Goal: Task Accomplishment & Management: Manage account settings

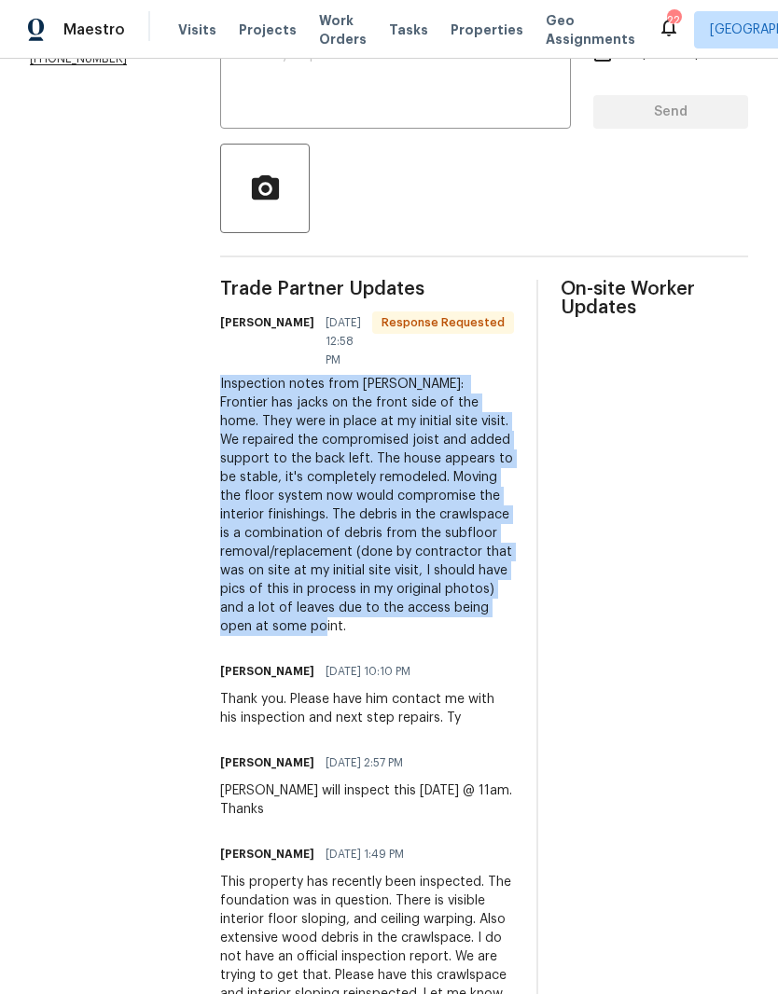
copy div "Inspection notes from Chad Kues: ​ Frontier has jacks on the front side of the …"
click at [460, 174] on div at bounding box center [484, 189] width 528 height 90
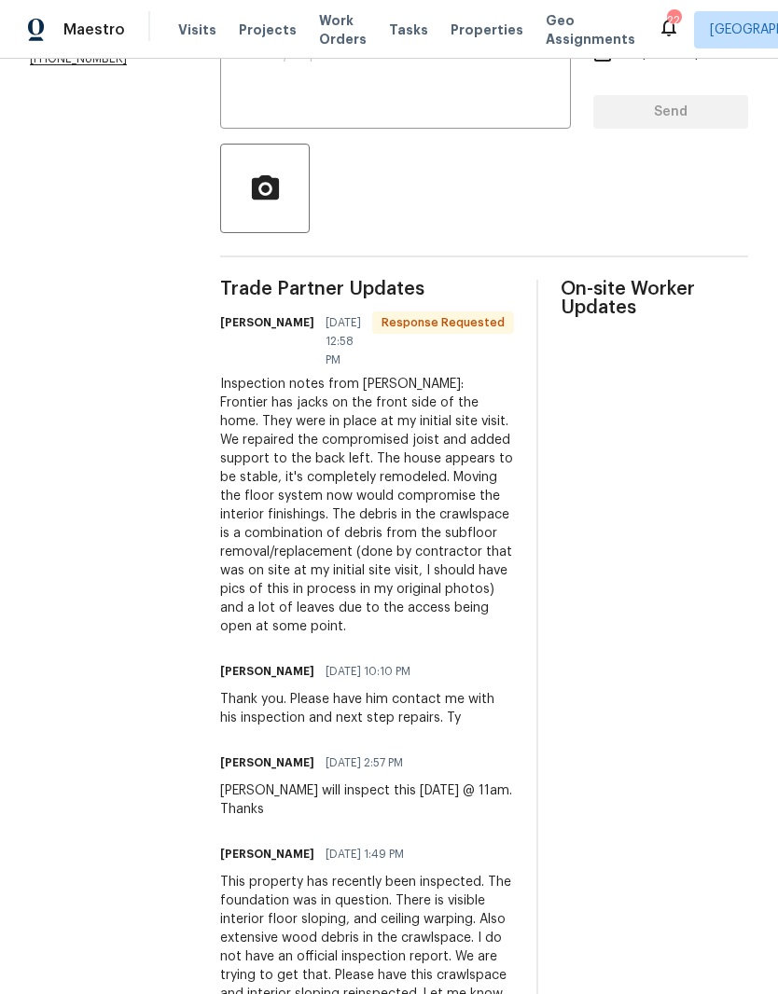
click at [476, 100] on textarea at bounding box center [395, 80] width 328 height 65
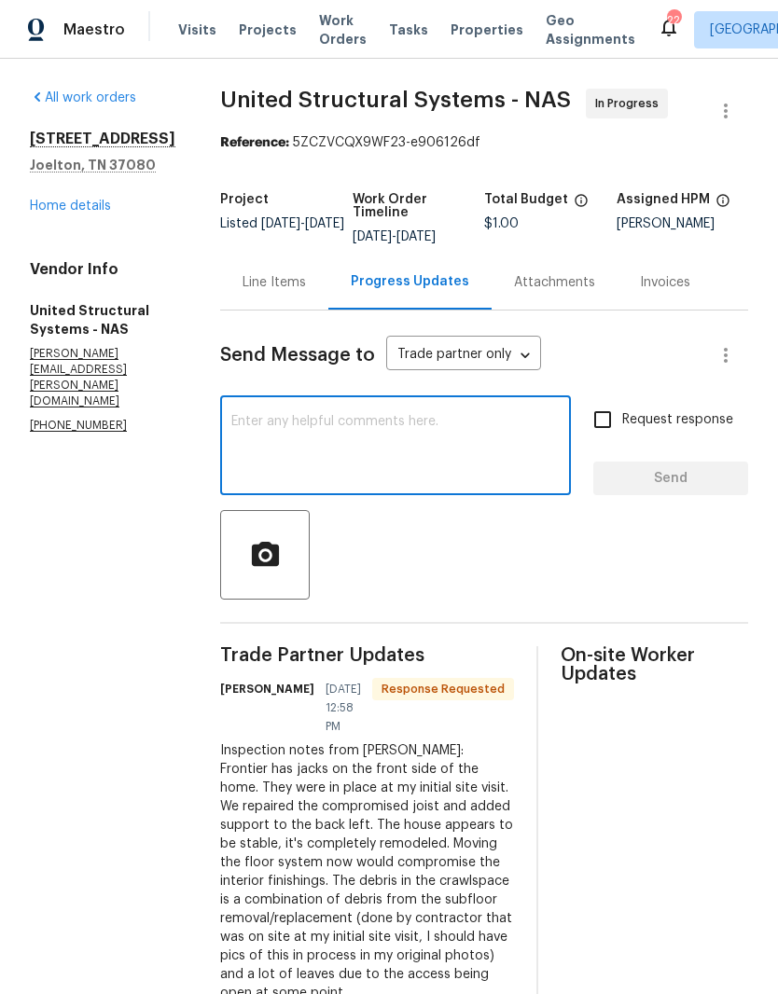
click at [287, 289] on div "Line Items" at bounding box center [273, 282] width 63 height 19
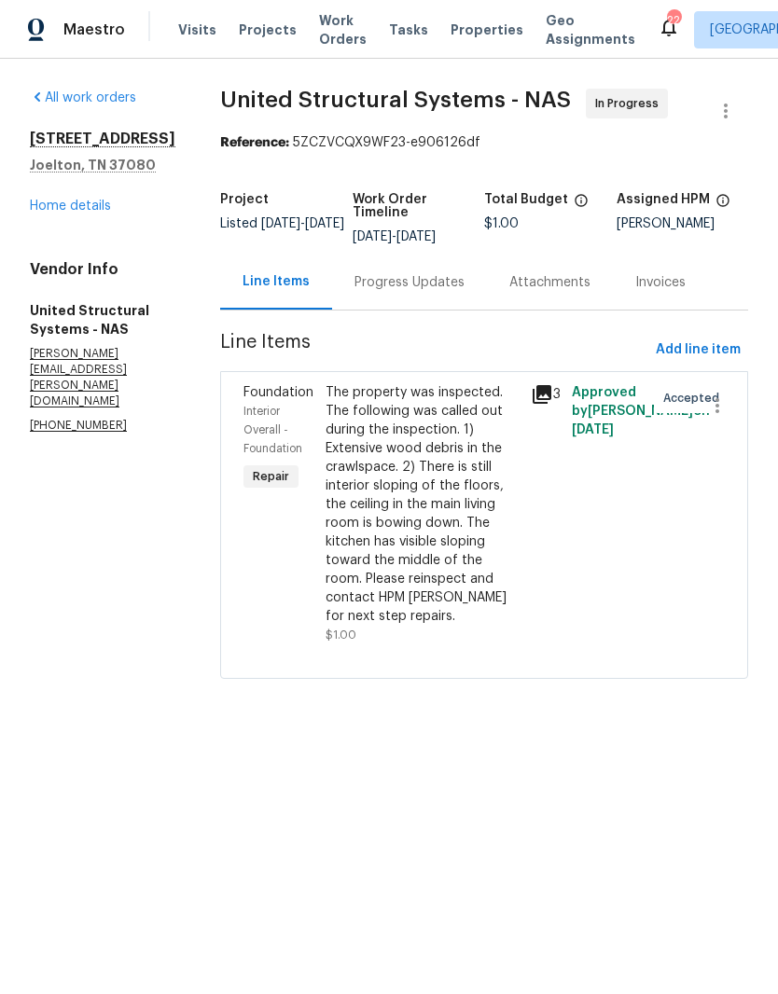
click at [451, 398] on div "The property was inspected. The following was called out during the inspection.…" at bounding box center [422, 504] width 194 height 242
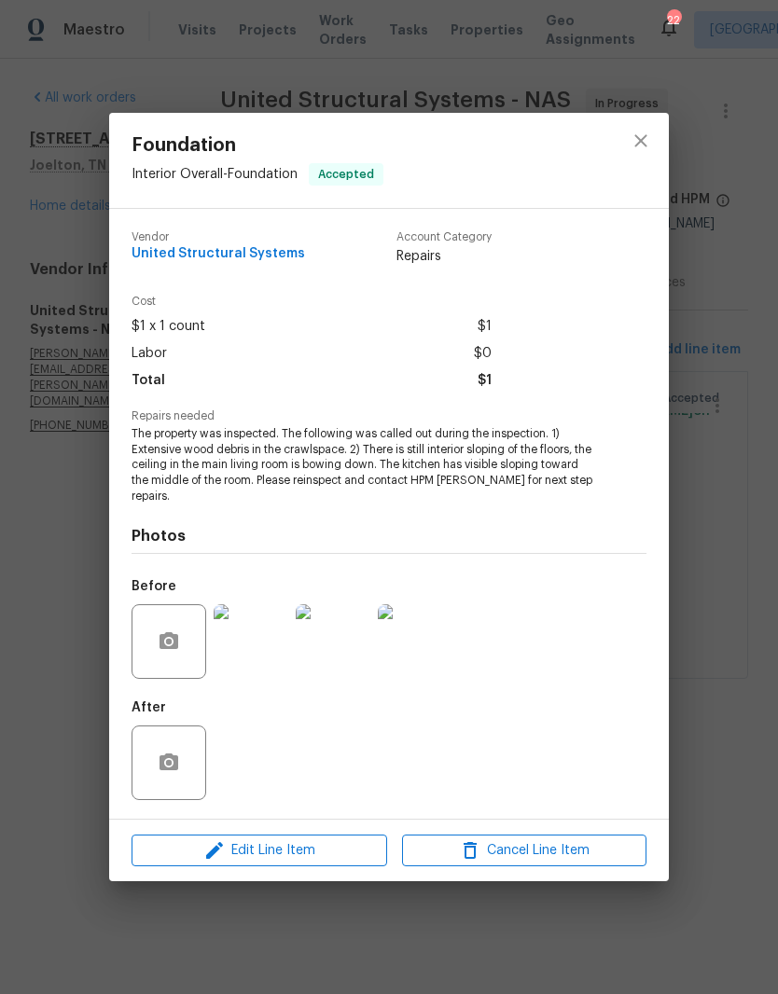
click at [269, 641] on img at bounding box center [251, 641] width 75 height 75
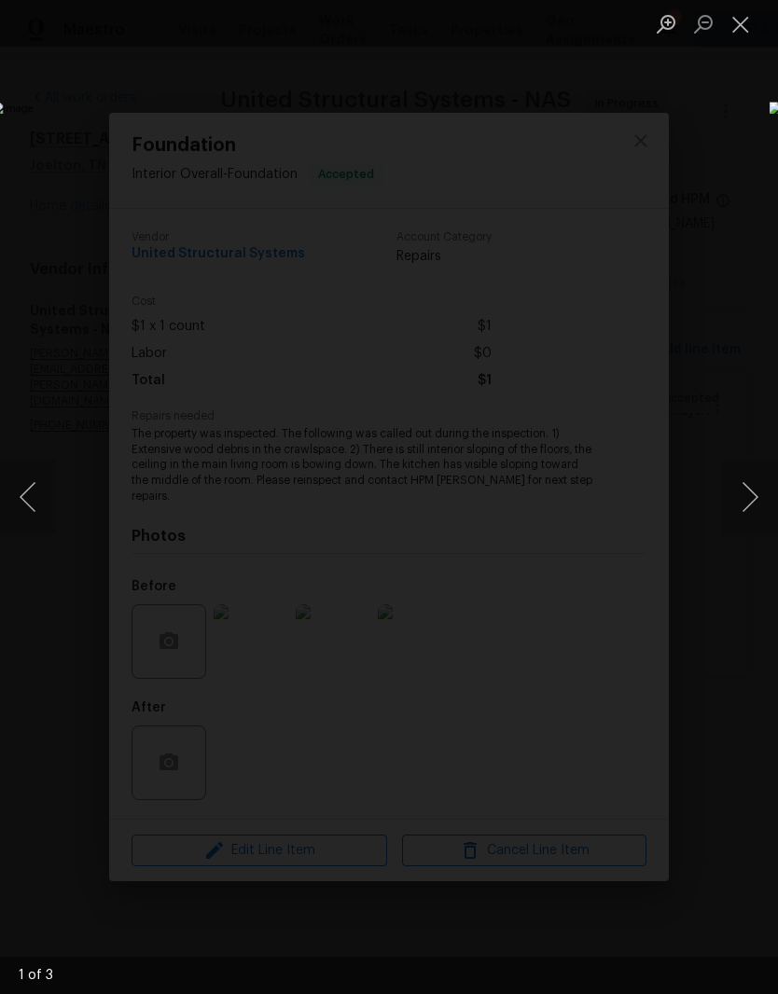
click at [753, 498] on button "Next image" at bounding box center [750, 497] width 56 height 75
click at [754, 499] on button "Next image" at bounding box center [750, 497] width 56 height 75
click at [743, 515] on button "Next image" at bounding box center [750, 497] width 56 height 75
click at [734, 33] on button "Close lightbox" at bounding box center [740, 23] width 37 height 33
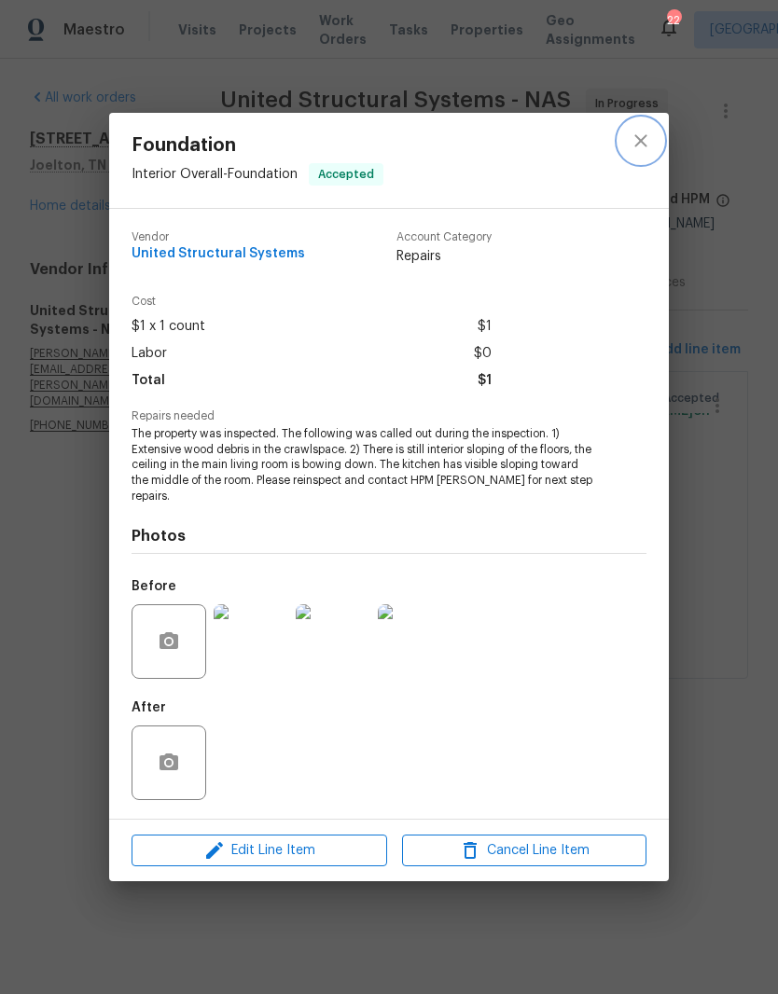
click at [644, 145] on icon "close" at bounding box center [641, 141] width 22 height 22
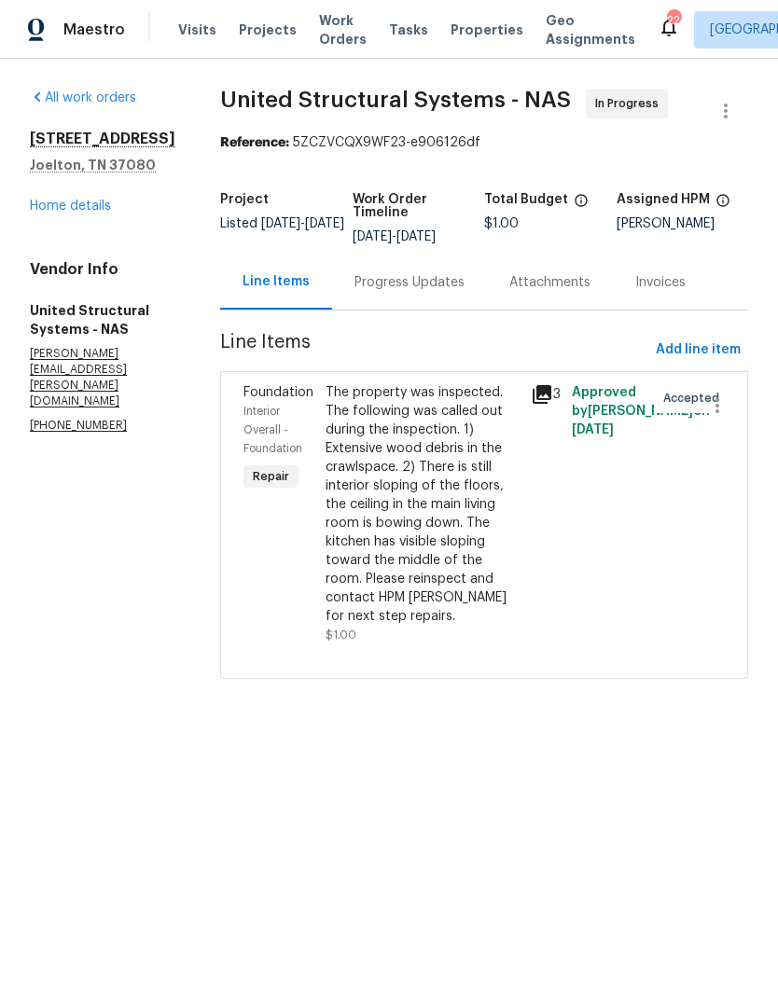
click at [97, 211] on link "Home details" at bounding box center [70, 206] width 81 height 13
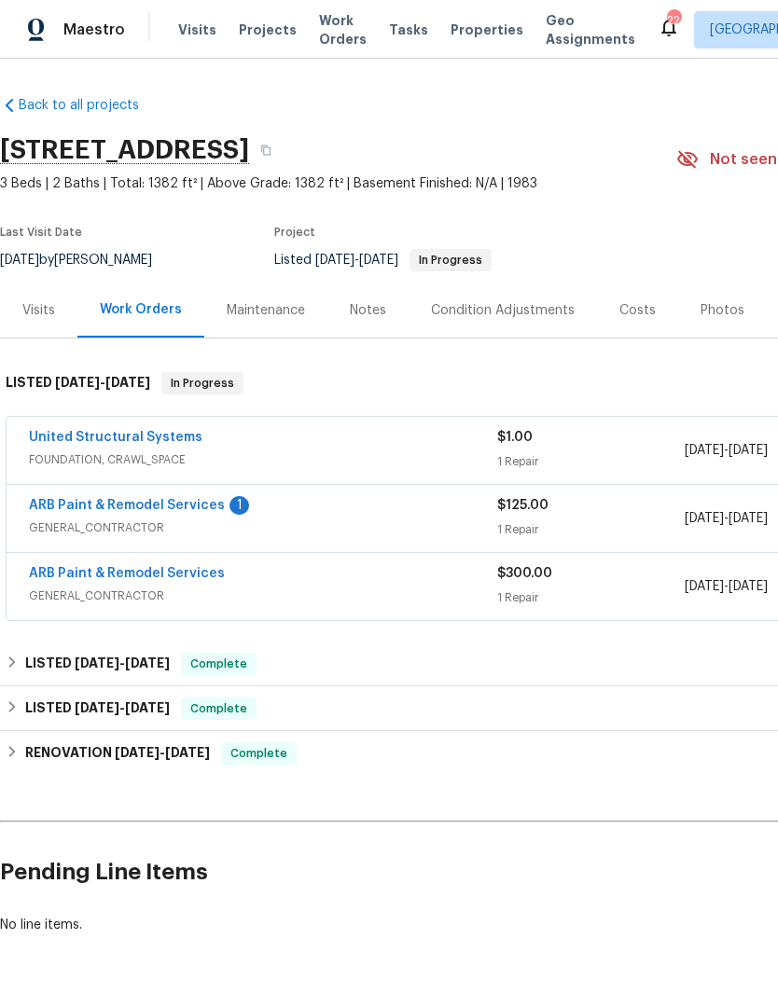
click at [175, 509] on link "ARB Paint & Remodel Services" at bounding box center [127, 505] width 196 height 13
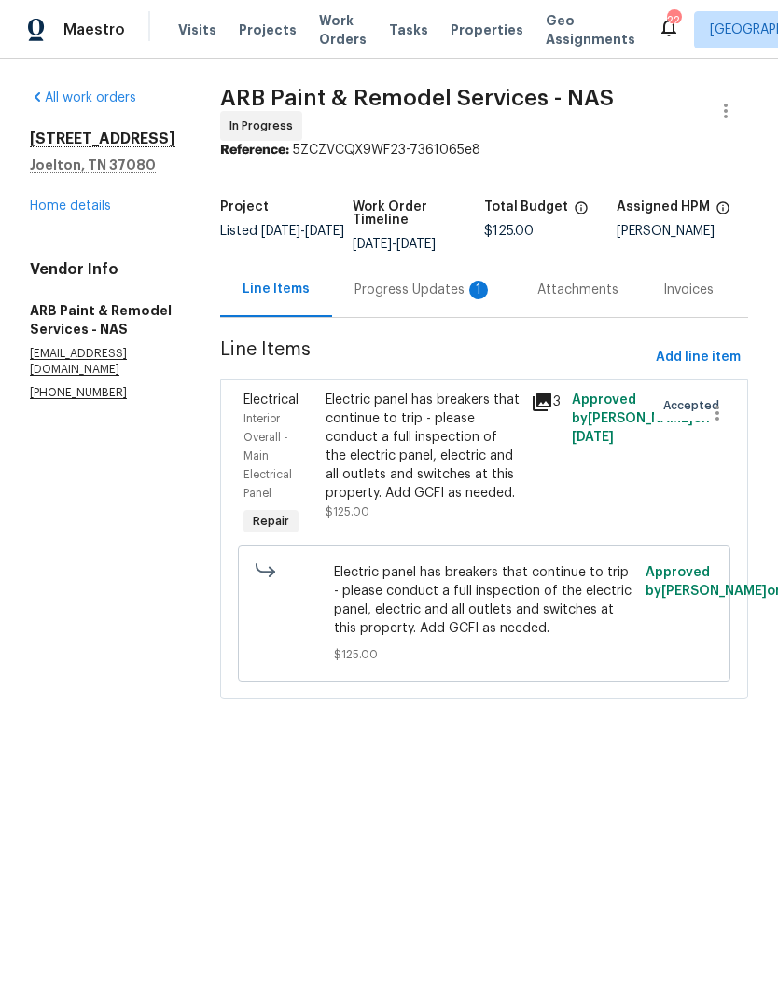
click at [406, 282] on div "Progress Updates 1" at bounding box center [423, 290] width 138 height 19
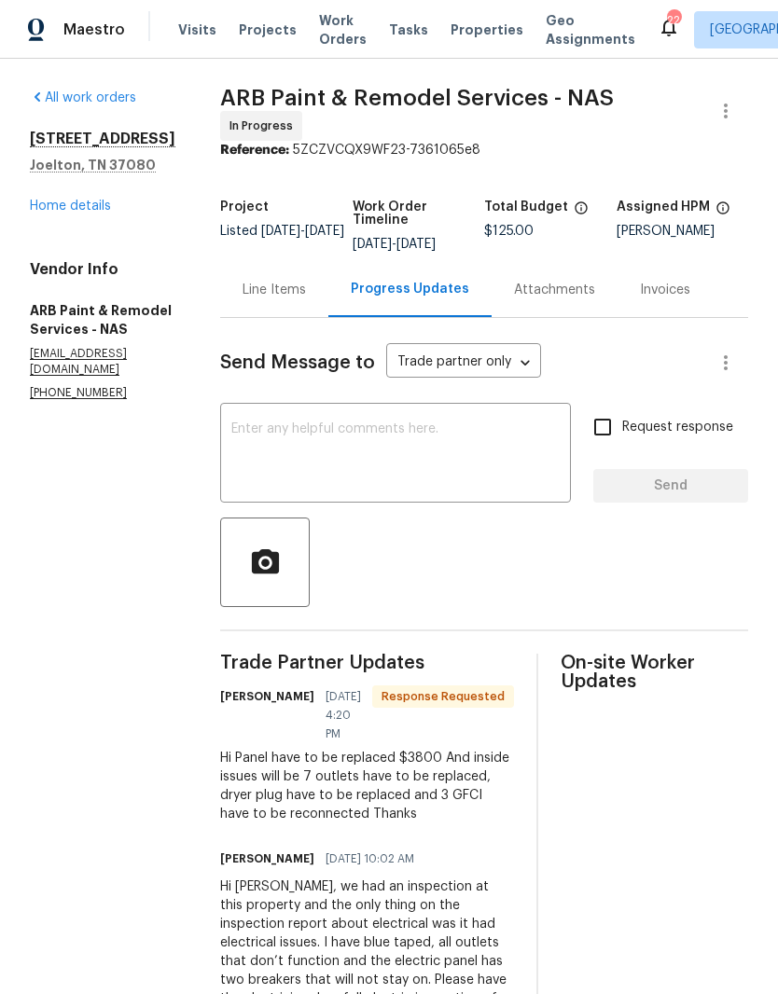
click at [257, 292] on div "Line Items" at bounding box center [273, 290] width 63 height 19
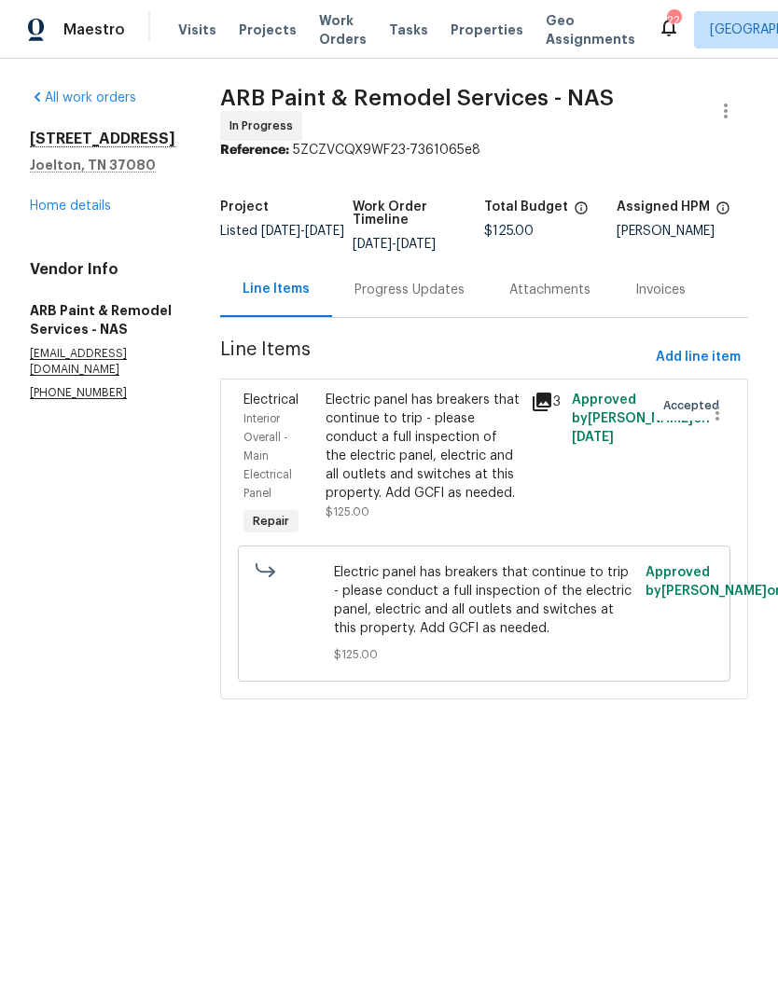
click at [426, 400] on div "Electric panel has breakers that continue to trip - please conduct a full inspe…" at bounding box center [422, 447] width 194 height 112
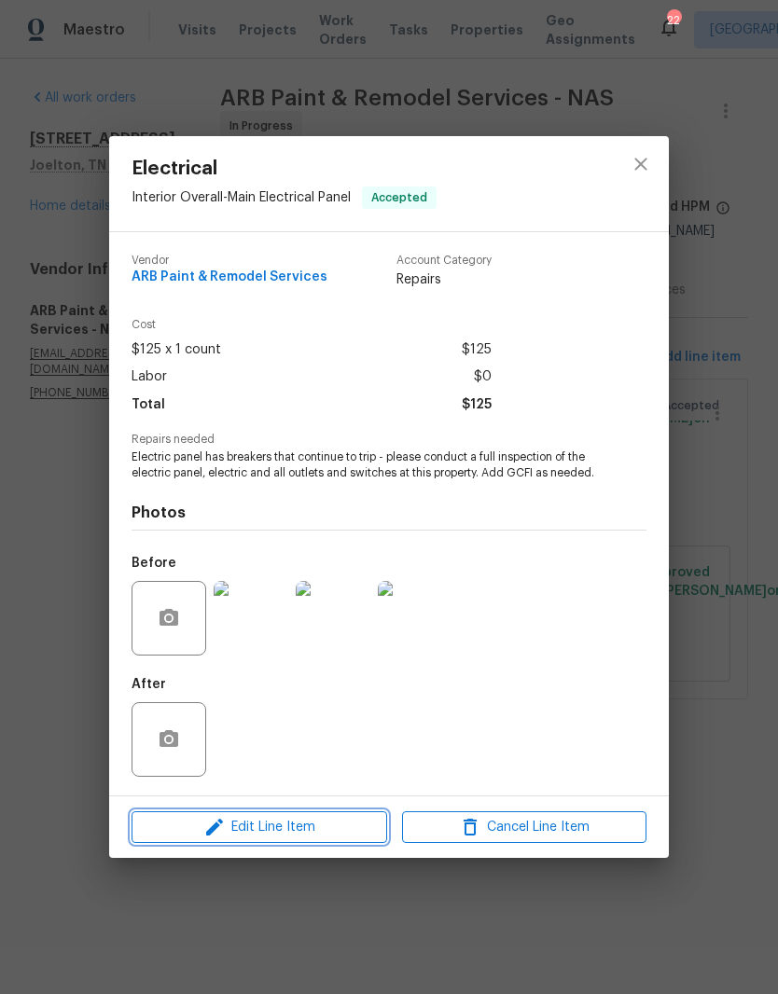
click at [334, 835] on span "Edit Line Item" at bounding box center [259, 827] width 244 height 23
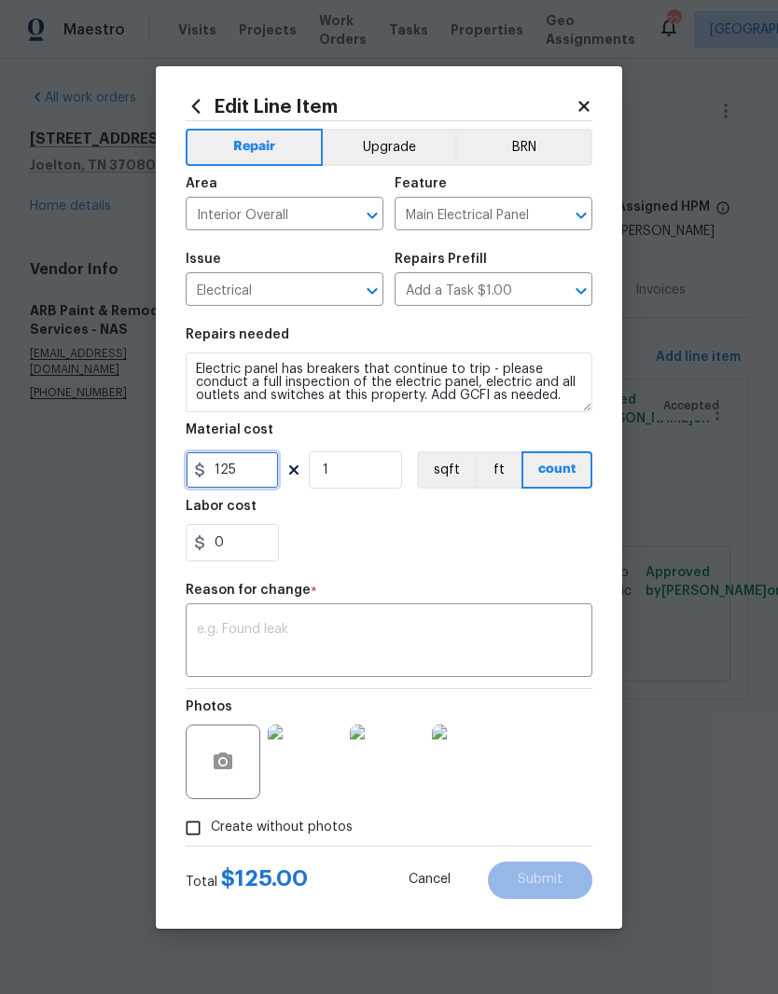
click at [265, 471] on input "125" at bounding box center [232, 469] width 93 height 37
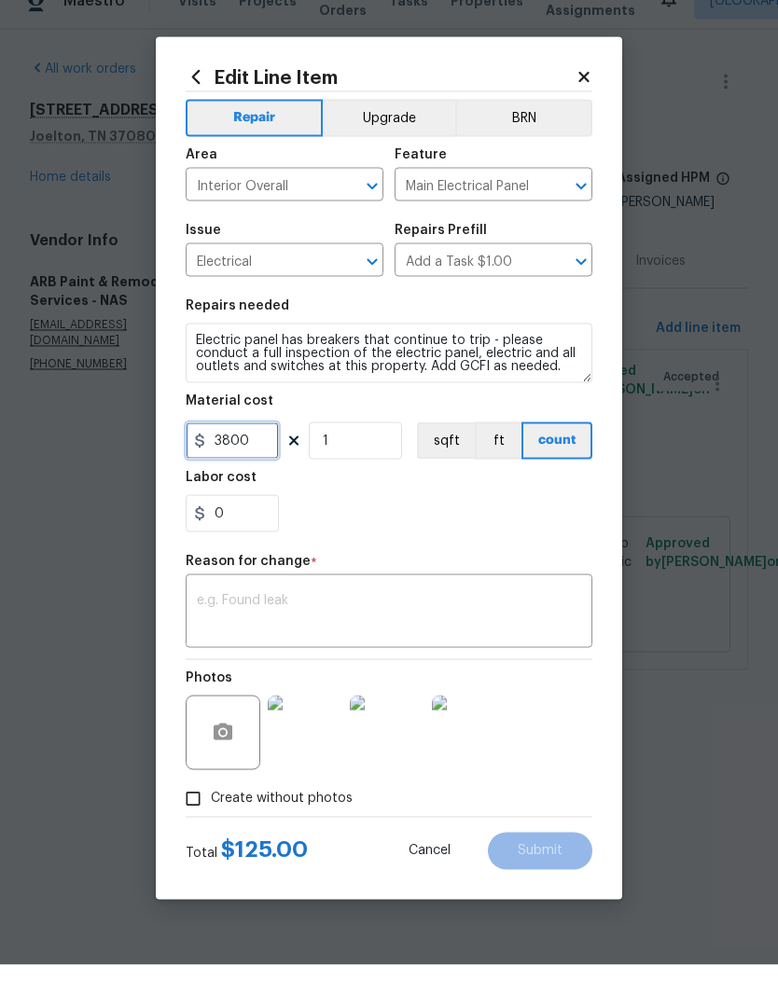
type input "3800"
click at [368, 623] on textarea at bounding box center [389, 642] width 384 height 39
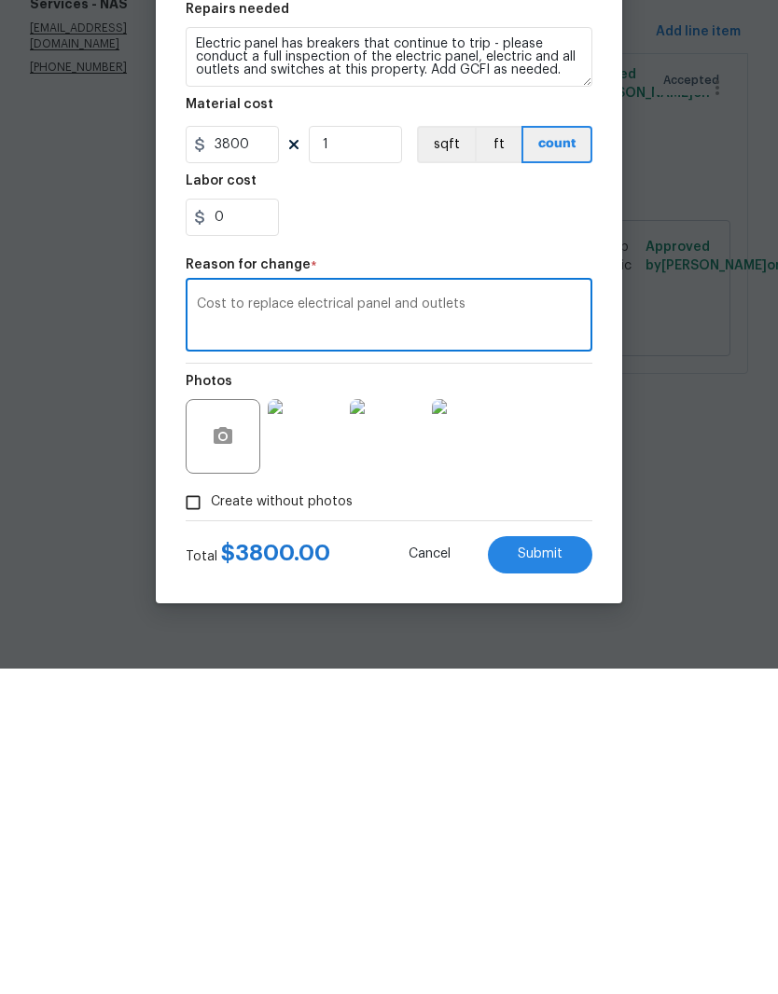
click at [428, 623] on textarea "Cost to replace electrical panel and outlets" at bounding box center [389, 642] width 384 height 39
click at [570, 623] on textarea "Cost to replace electrical panel and specified outlets" at bounding box center [389, 642] width 384 height 39
type textarea "Cost to replace electrical panel and specified outlets"
click at [555, 873] on span "Submit" at bounding box center [540, 880] width 45 height 14
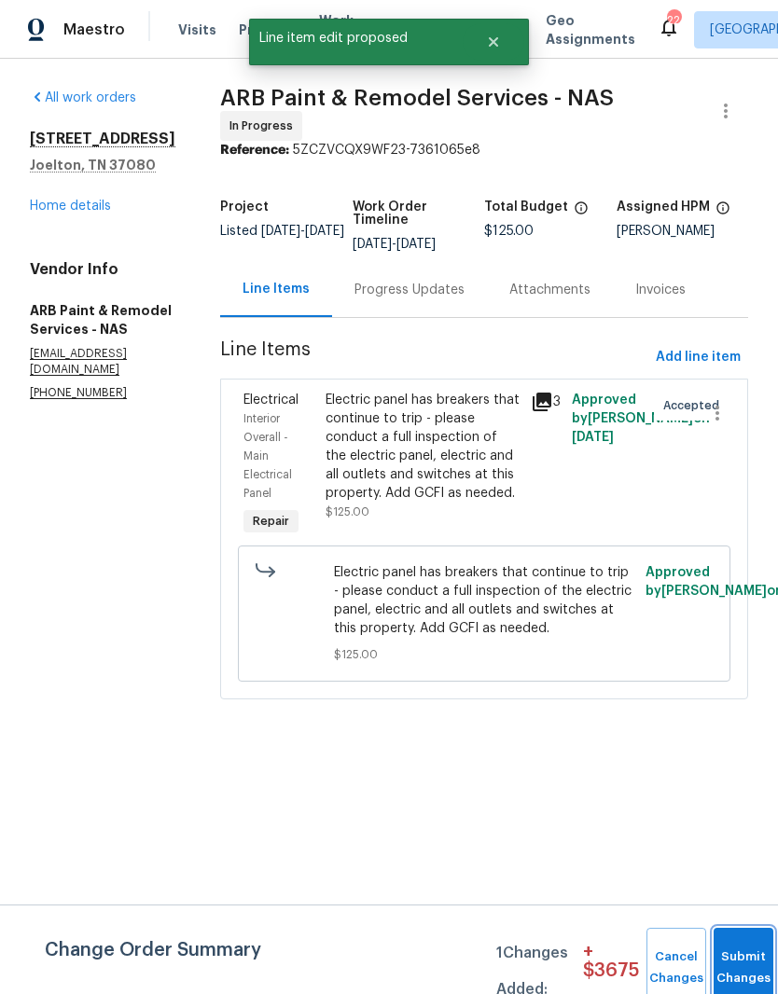
click at [741, 951] on button "Submit Changes" at bounding box center [743, 968] width 60 height 80
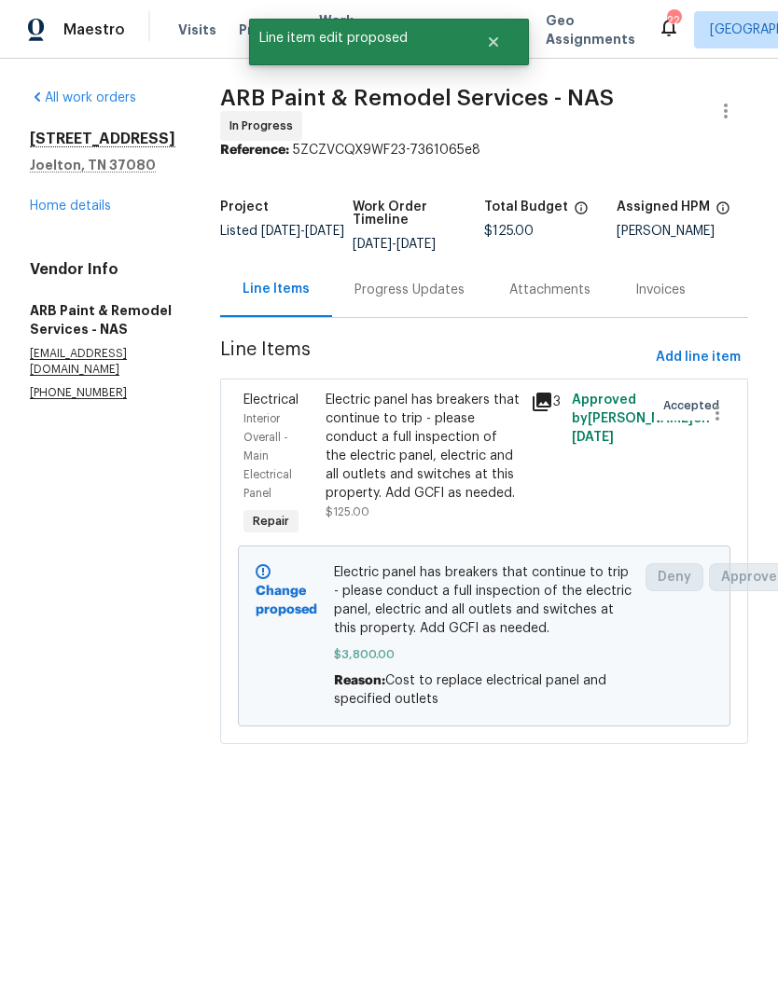
click at [93, 213] on link "Home details" at bounding box center [70, 206] width 81 height 13
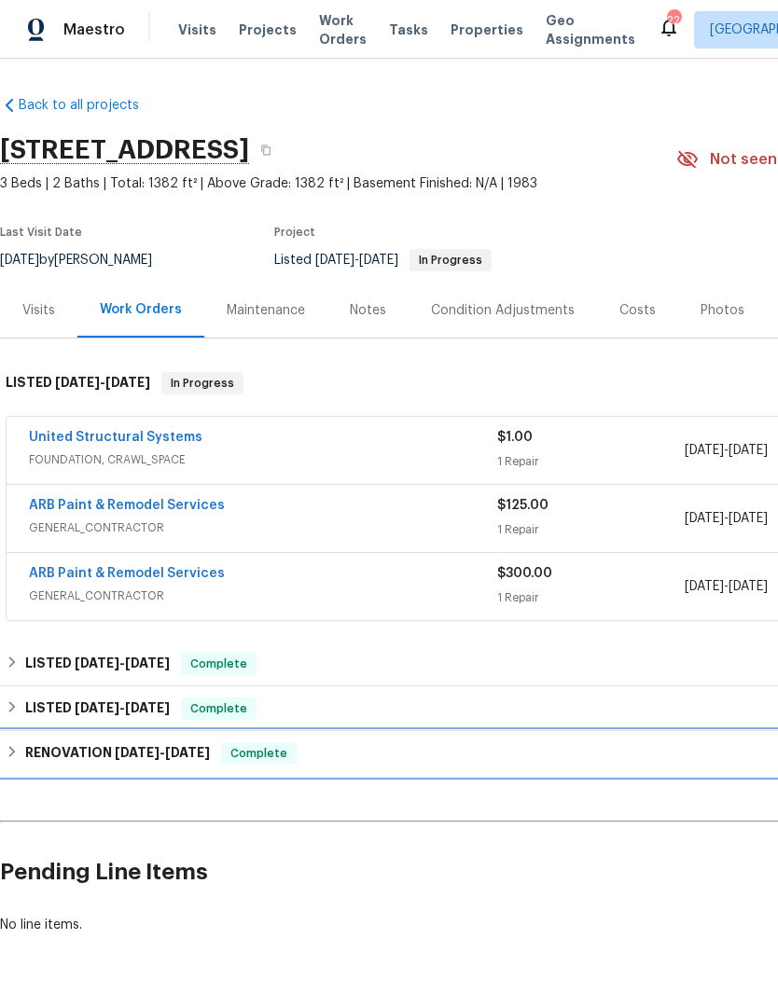
click at [103, 750] on h6 "RENOVATION [DATE] - [DATE]" at bounding box center [117, 753] width 185 height 22
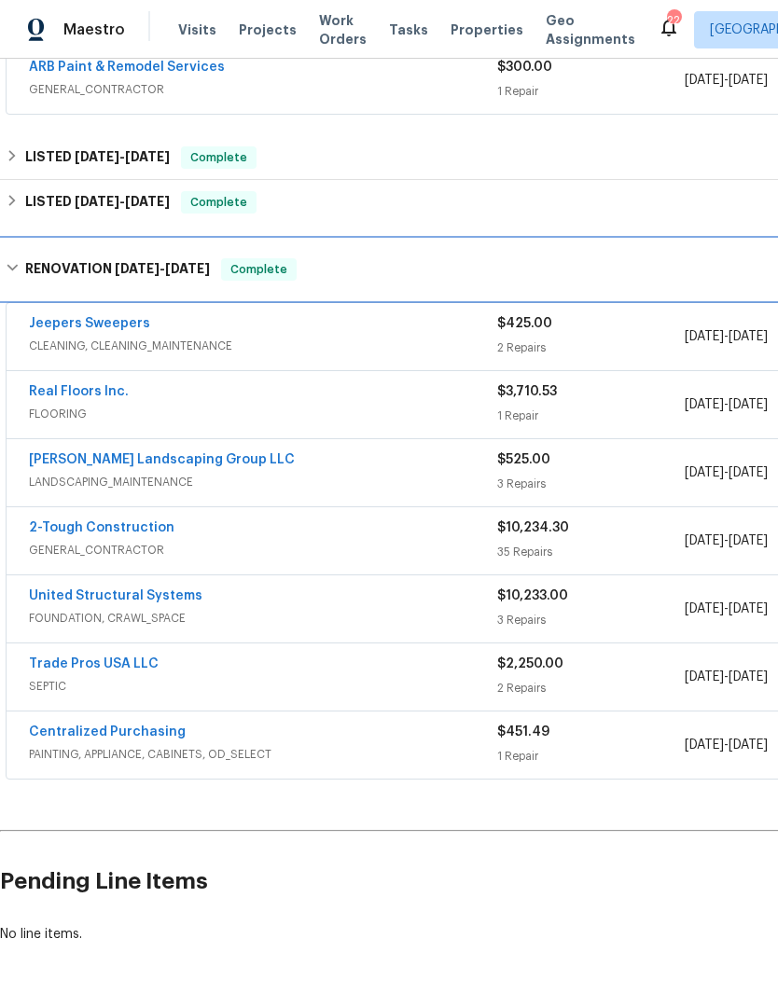
scroll to position [506, 0]
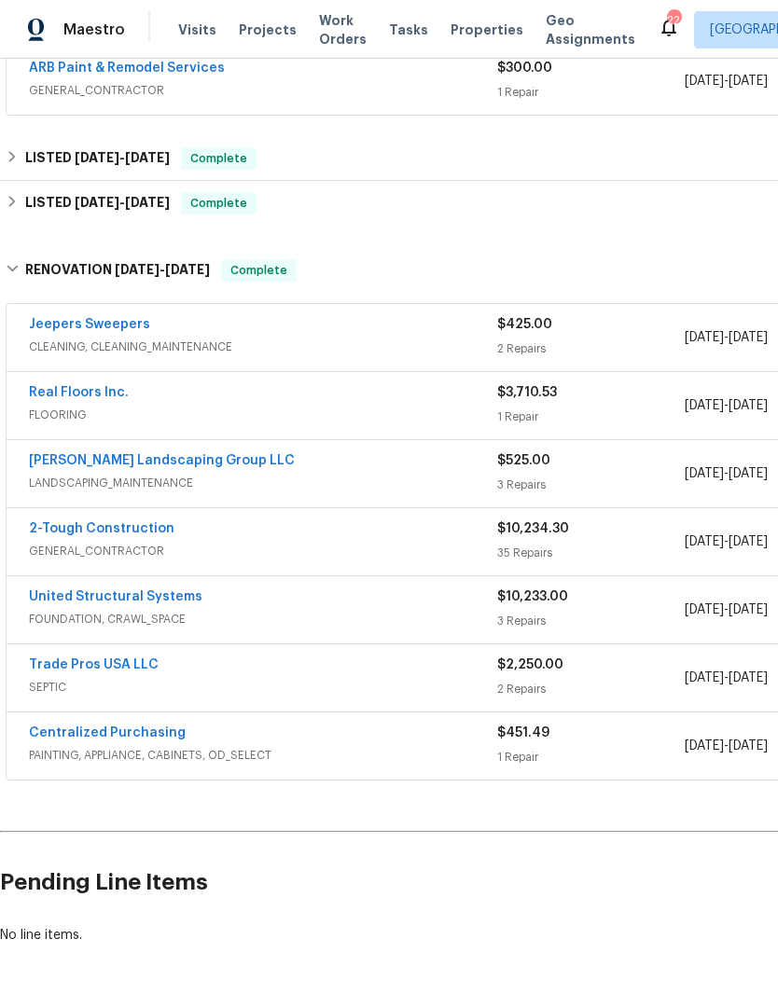
click at [179, 600] on link "United Structural Systems" at bounding box center [115, 596] width 173 height 13
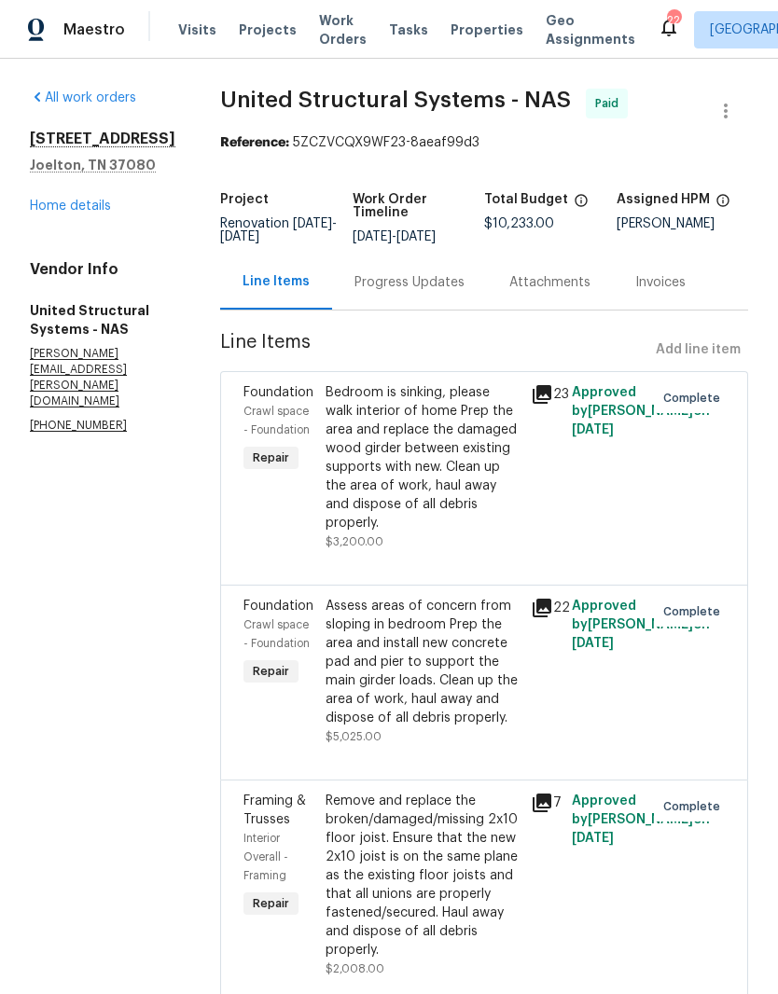
click at [463, 400] on div "Bedroom is sinking, please walk interior of home Prep the area and replace the …" at bounding box center [422, 457] width 194 height 149
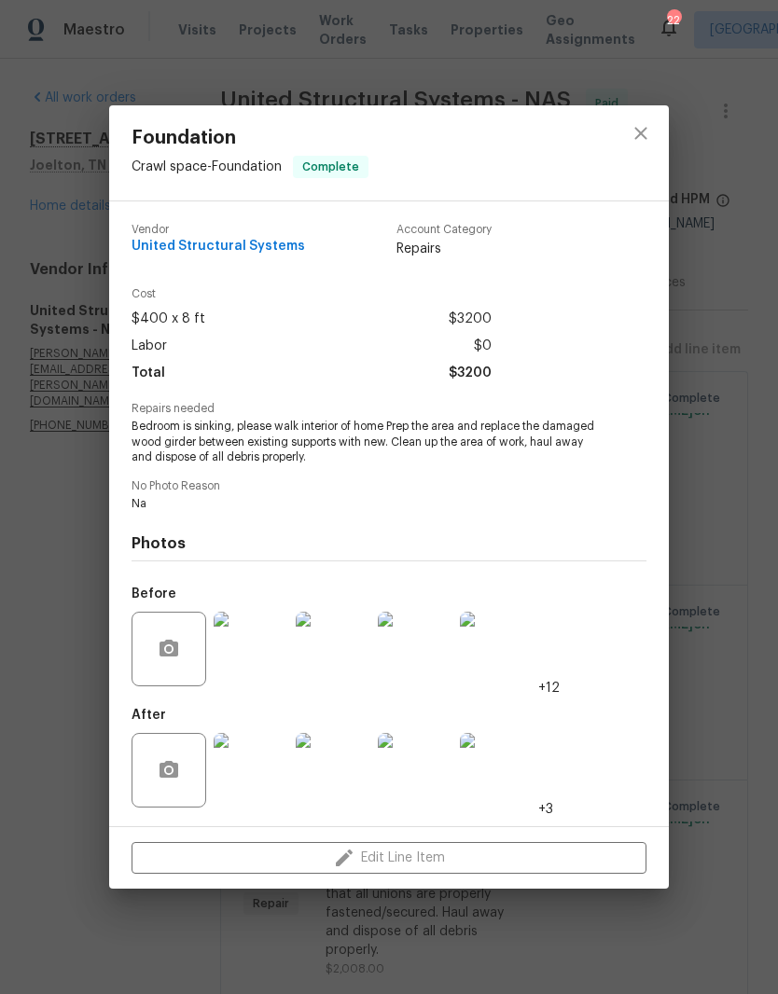
click at [268, 784] on img at bounding box center [251, 770] width 75 height 75
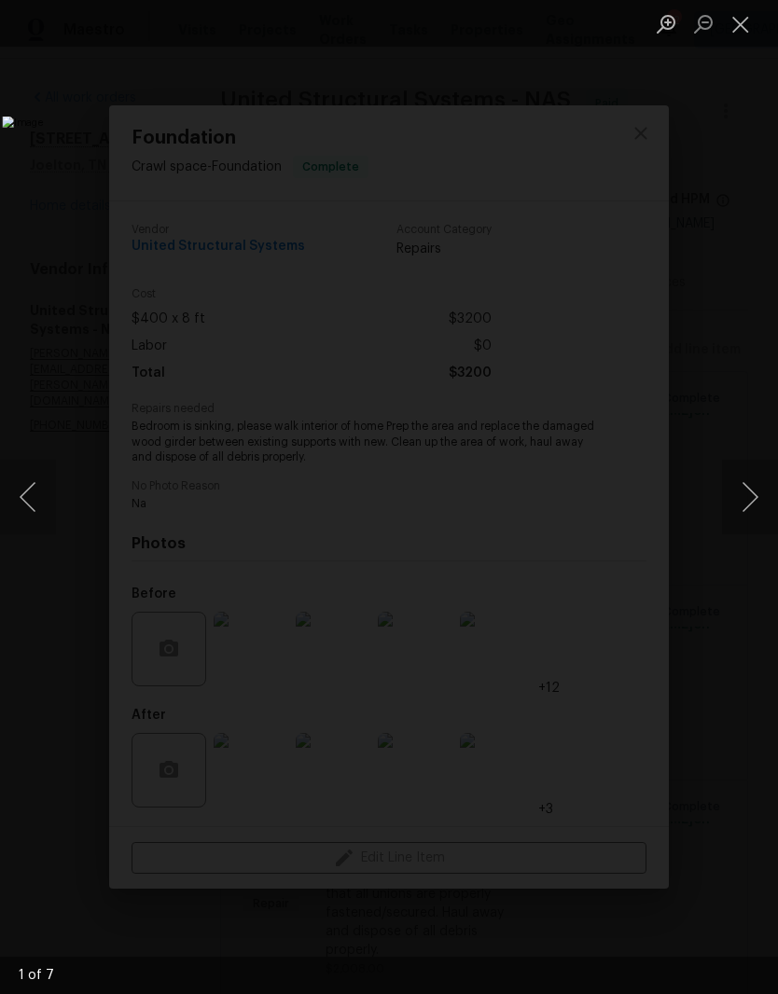
click at [743, 503] on button "Next image" at bounding box center [750, 497] width 56 height 75
click at [751, 506] on button "Next image" at bounding box center [750, 497] width 56 height 75
click at [764, 504] on button "Next image" at bounding box center [750, 497] width 56 height 75
click at [751, 497] on button "Next image" at bounding box center [750, 497] width 56 height 75
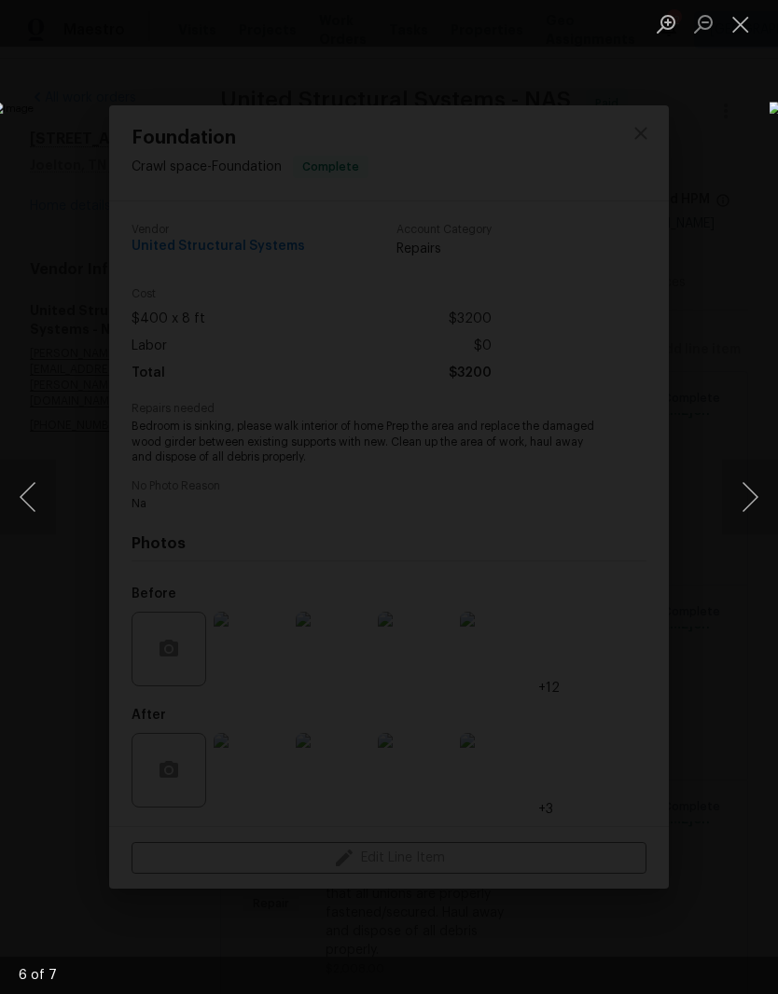
click at [759, 506] on button "Next image" at bounding box center [750, 497] width 56 height 75
click at [752, 506] on button "Next image" at bounding box center [750, 497] width 56 height 75
click at [762, 494] on button "Next image" at bounding box center [750, 497] width 56 height 75
click at [753, 516] on button "Next image" at bounding box center [750, 497] width 56 height 75
click at [753, 519] on button "Next image" at bounding box center [750, 497] width 56 height 75
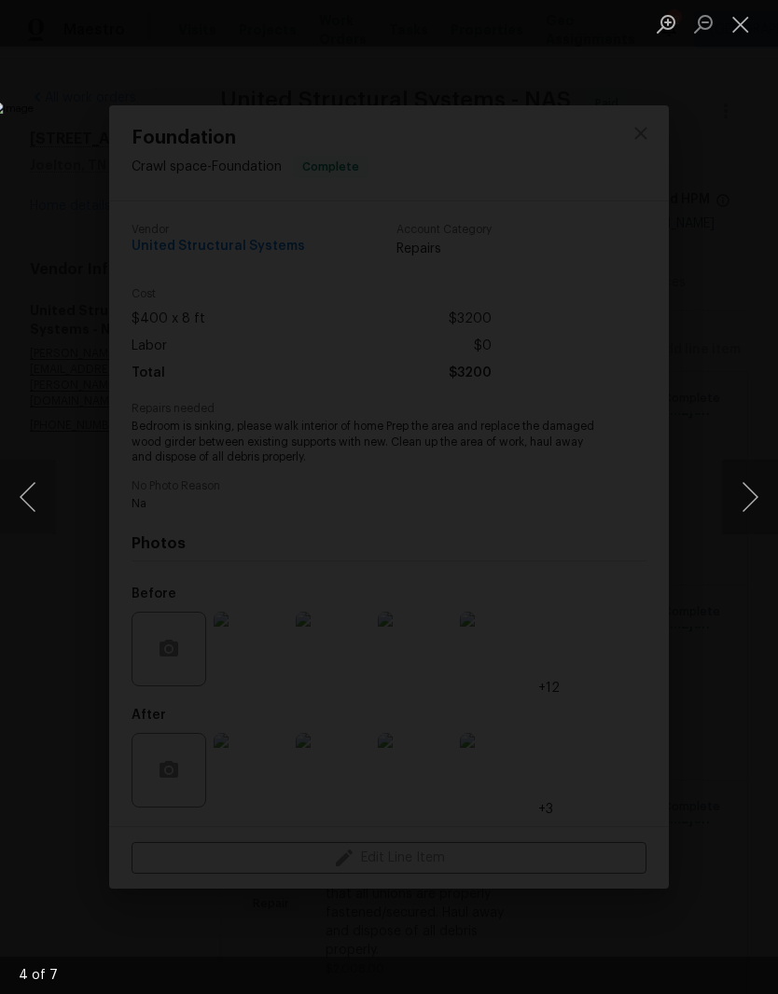
click at [743, 33] on button "Close lightbox" at bounding box center [740, 23] width 37 height 33
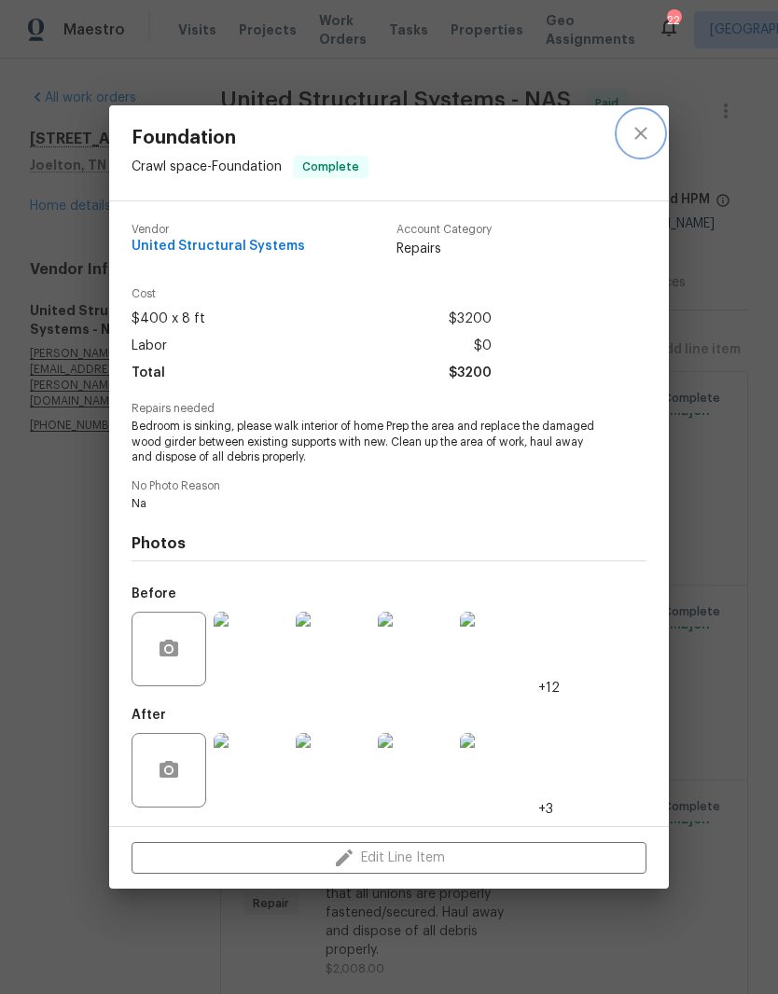
click at [652, 130] on button "close" at bounding box center [640, 133] width 45 height 45
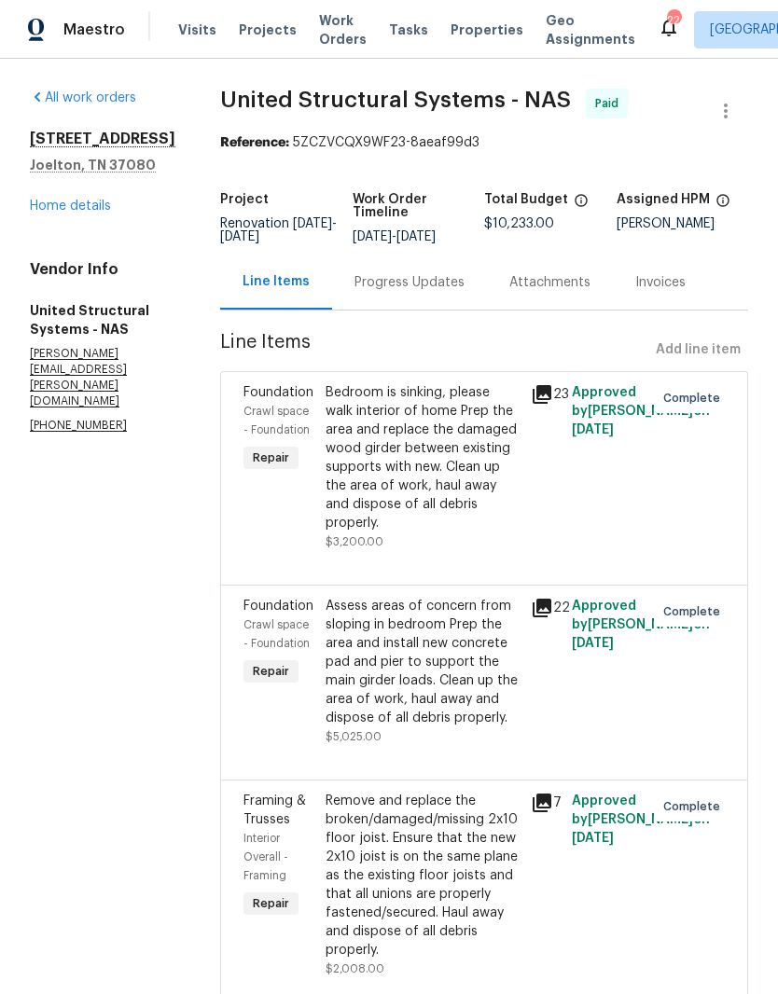
click at [95, 207] on link "Home details" at bounding box center [70, 206] width 81 height 13
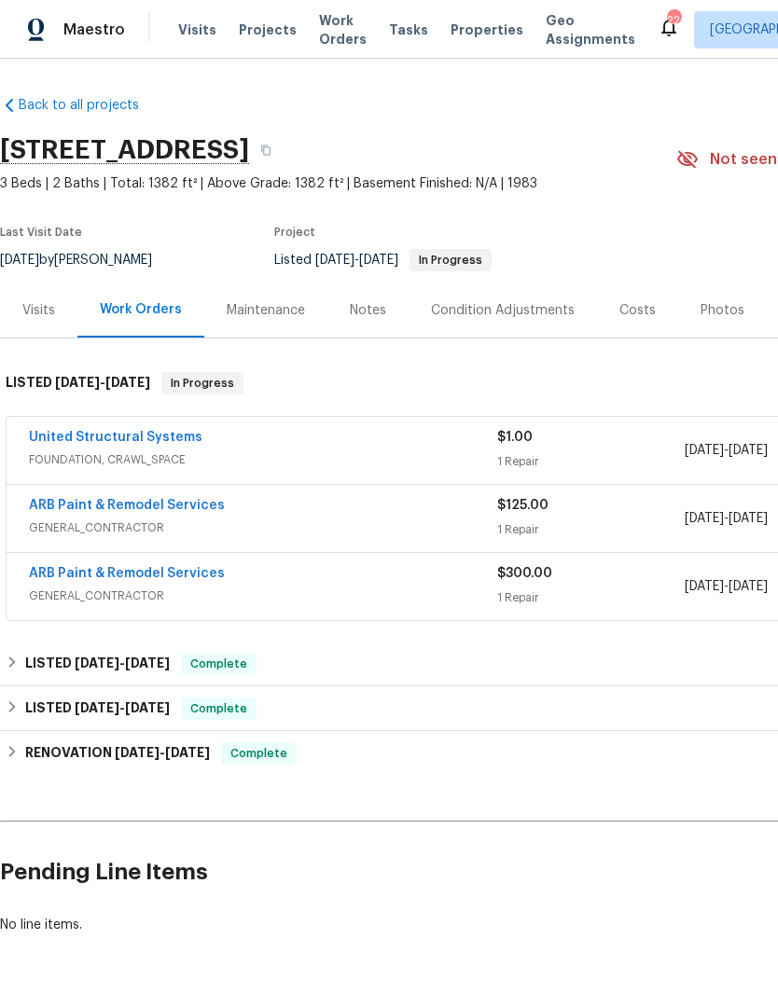
click at [165, 506] on link "ARB Paint & Remodel Services" at bounding box center [127, 505] width 196 height 13
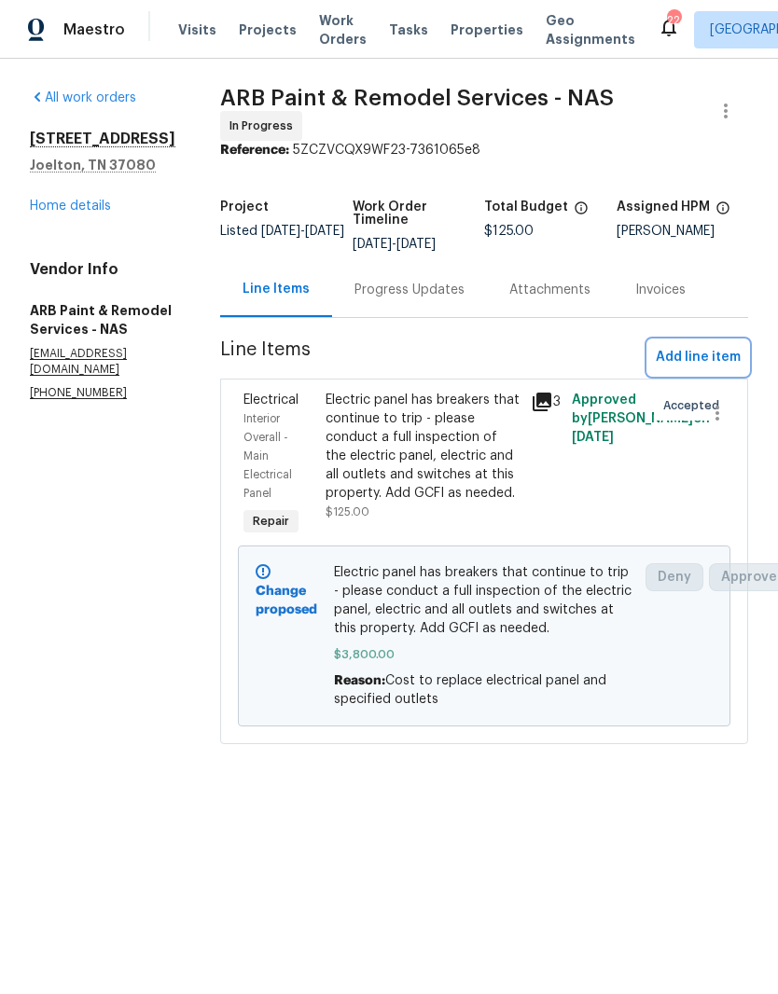
click at [727, 352] on span "Add line item" at bounding box center [698, 357] width 85 height 23
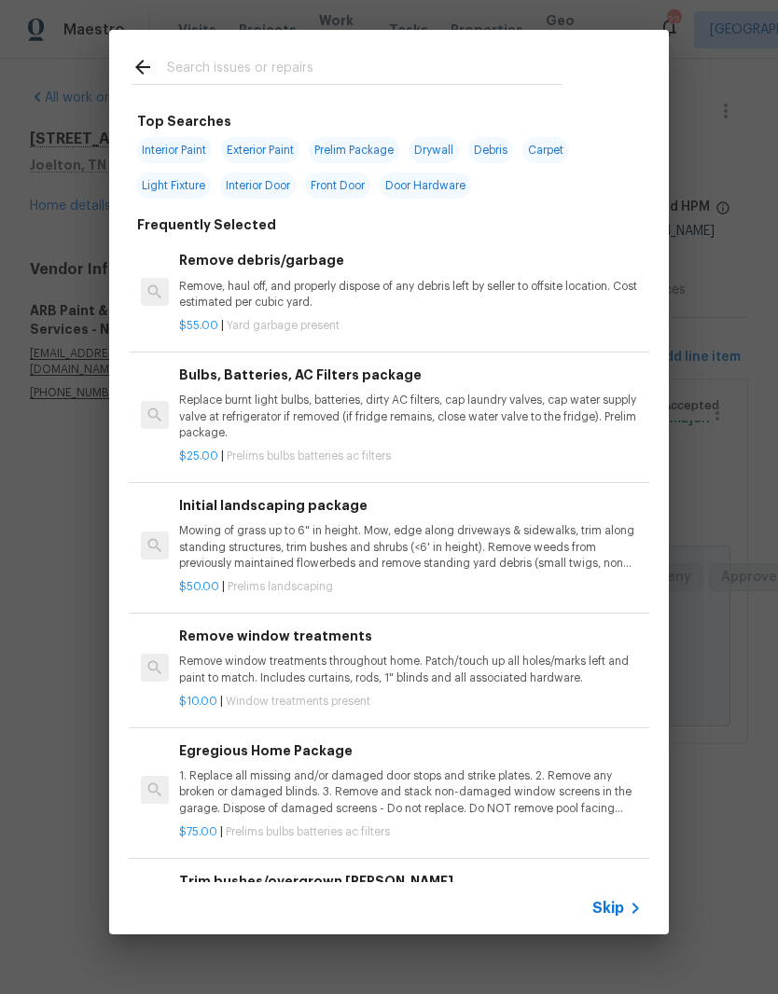
click at [333, 62] on input "text" at bounding box center [364, 70] width 395 height 28
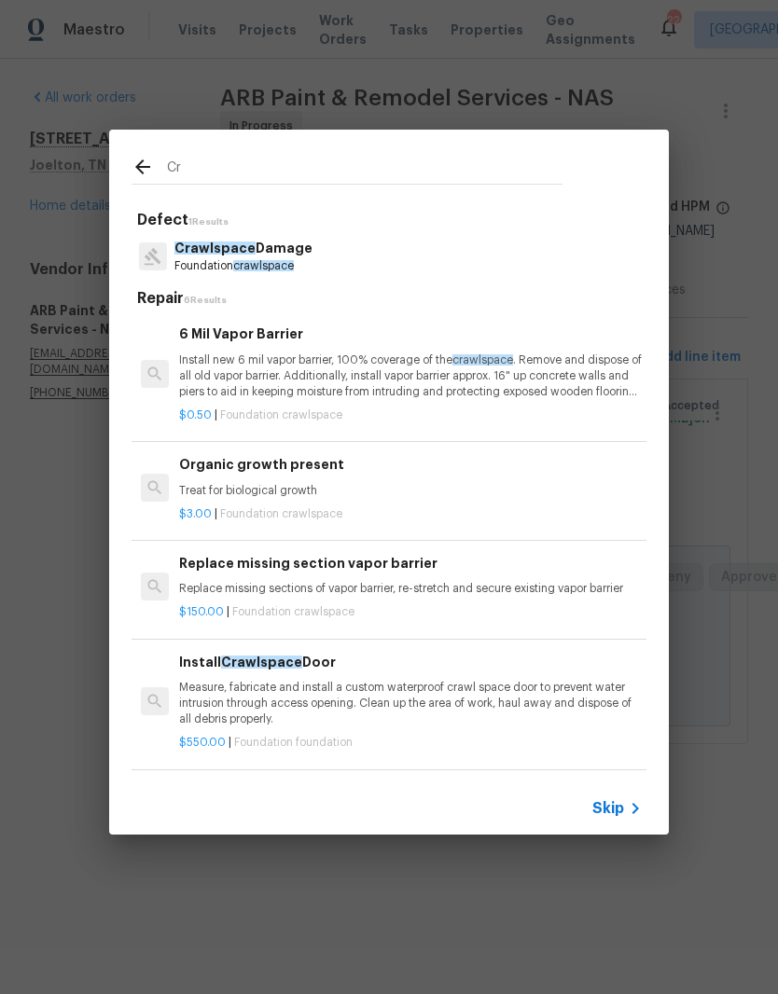
type input "C"
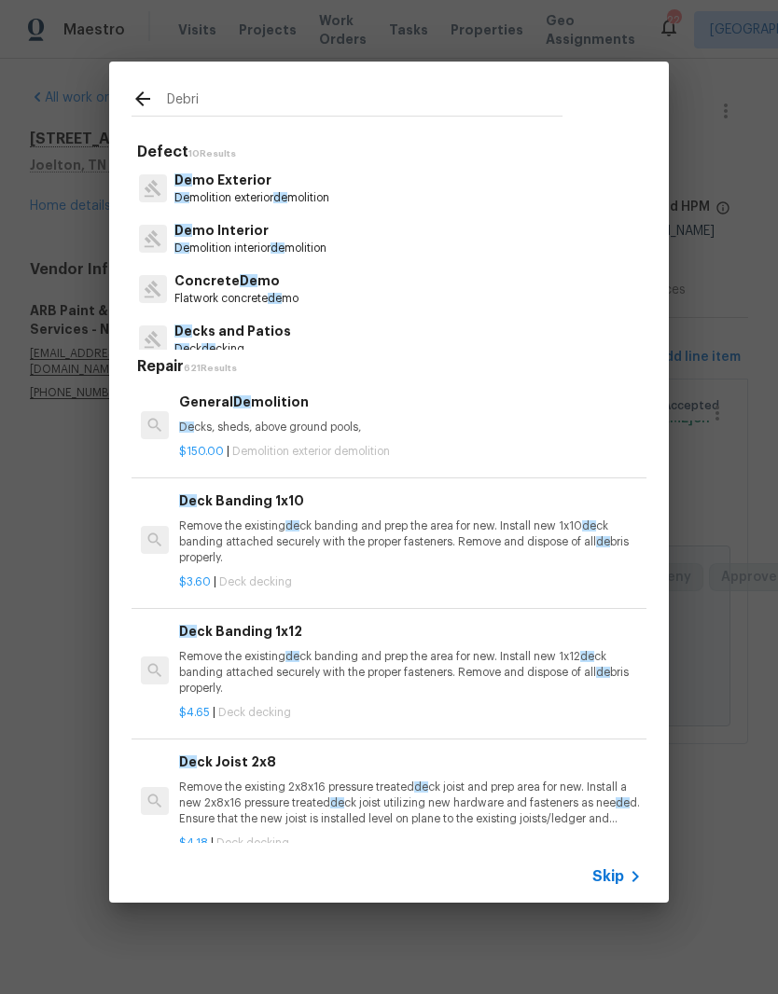
type input "Debris"
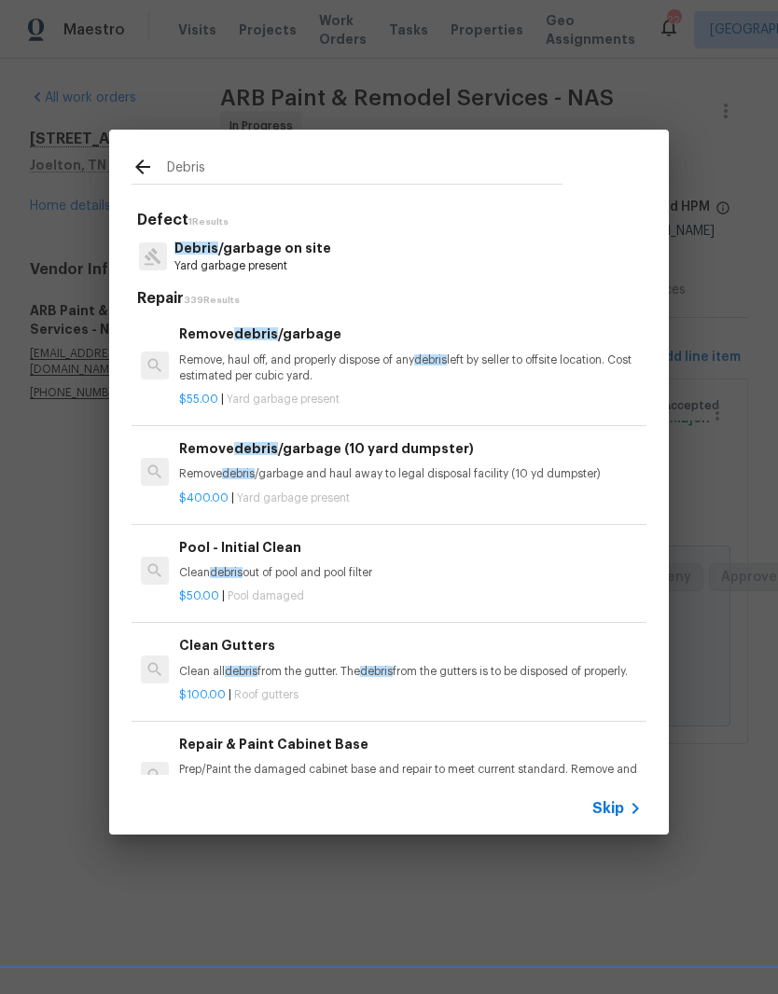
click at [298, 257] on p "Debris /garbage on site" at bounding box center [252, 249] width 157 height 20
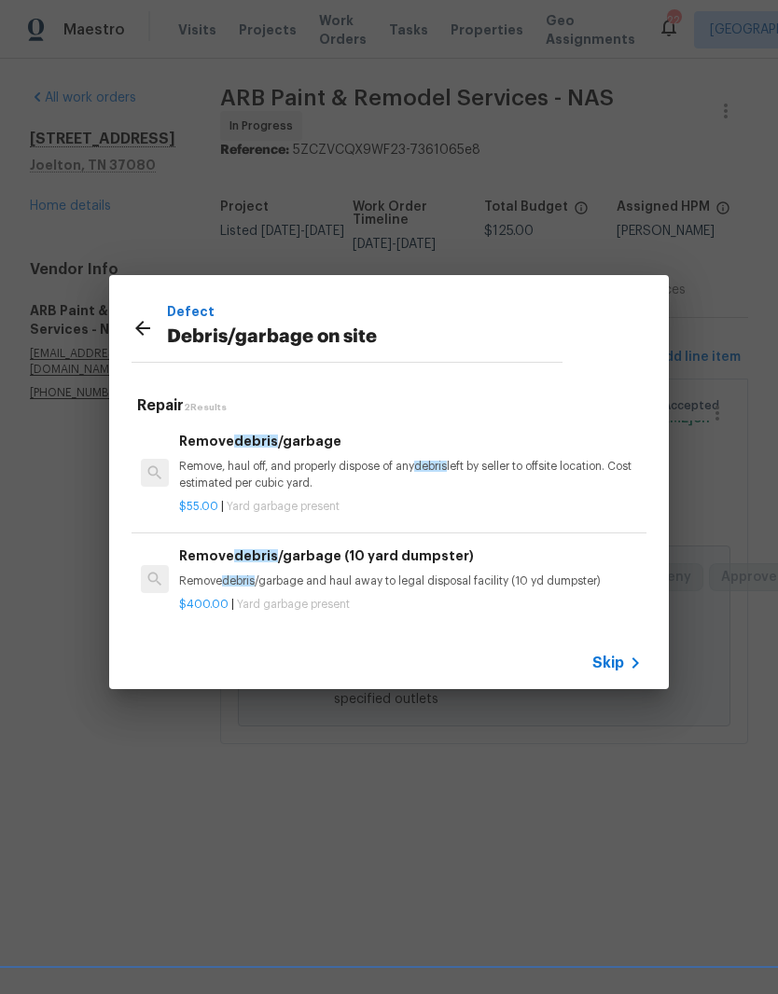
click at [325, 468] on p "Remove, haul off, and properly dispose of any debris left by seller to offsite …" at bounding box center [410, 475] width 463 height 32
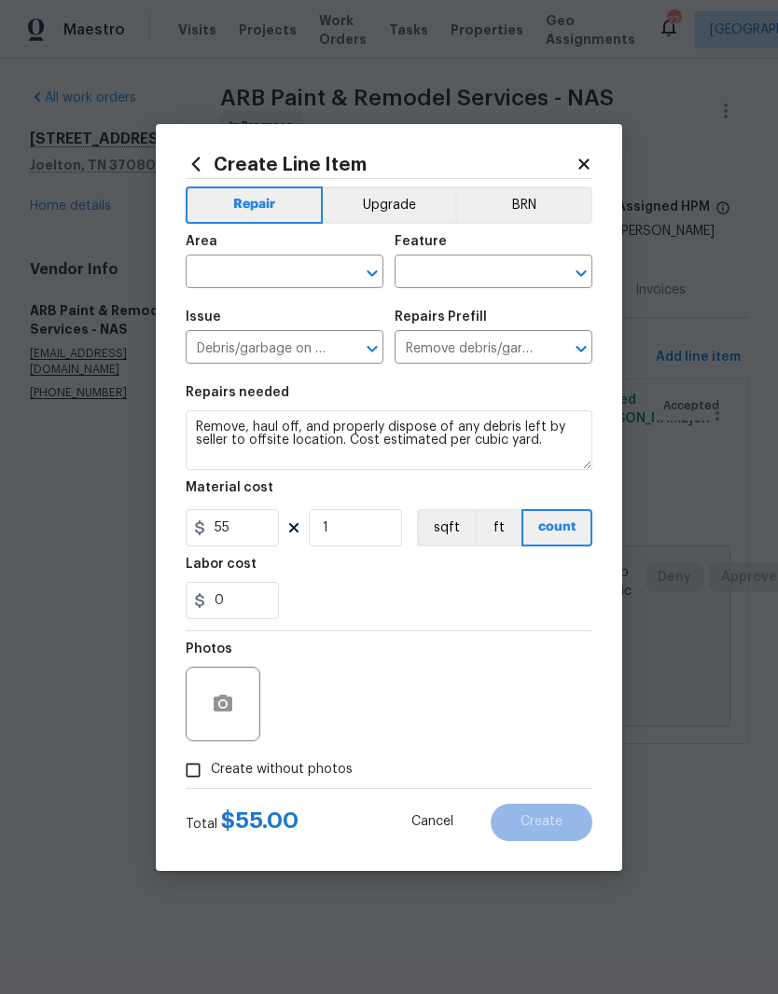
click at [323, 267] on input "text" at bounding box center [258, 273] width 145 height 29
type input "i"
type input "c"
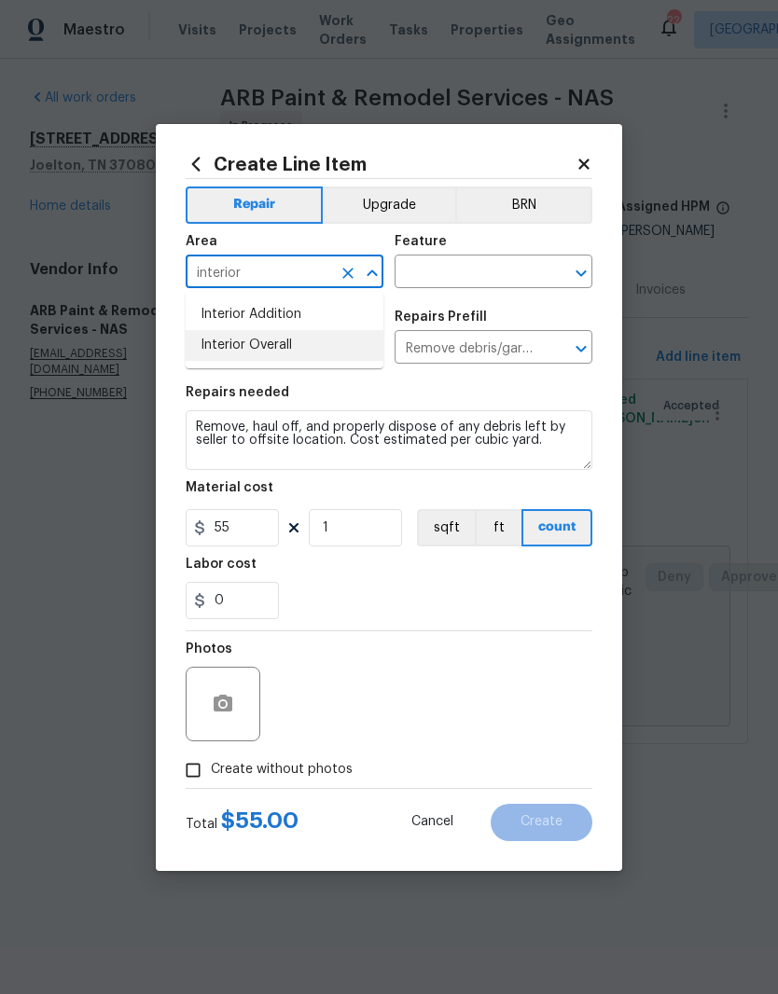
click at [285, 349] on li "Interior Overall" at bounding box center [285, 345] width 198 height 31
type input "Interior Overall"
click at [484, 275] on input "text" at bounding box center [467, 273] width 145 height 29
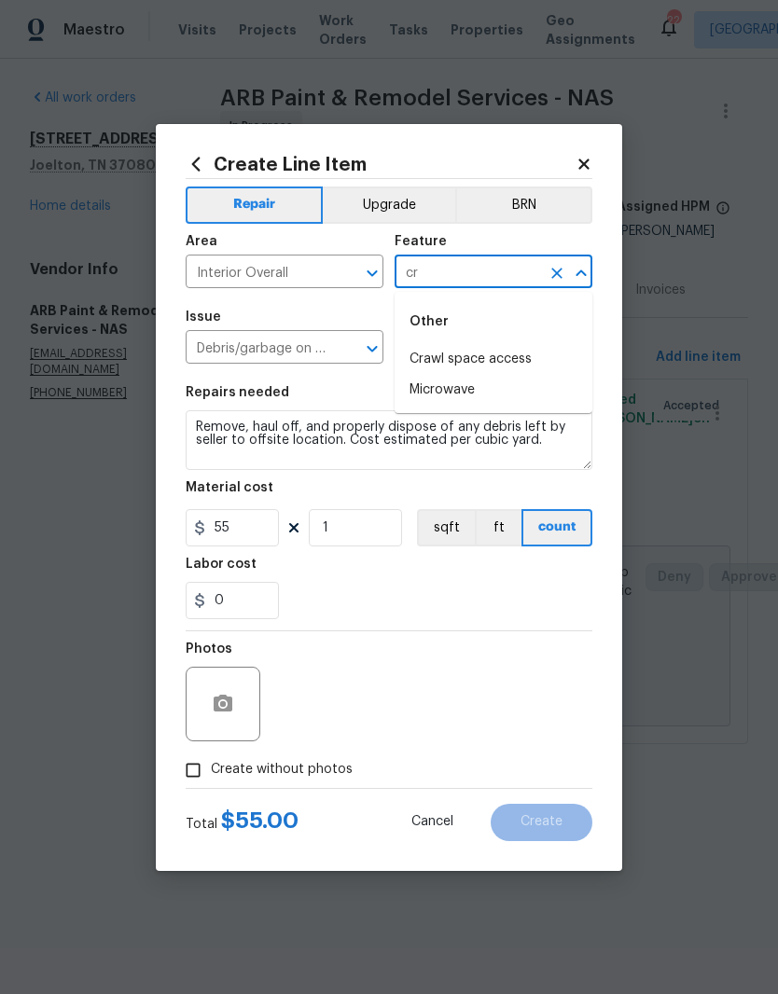
click at [492, 361] on li "Crawl space access" at bounding box center [494, 359] width 198 height 31
type input "Crawl space access"
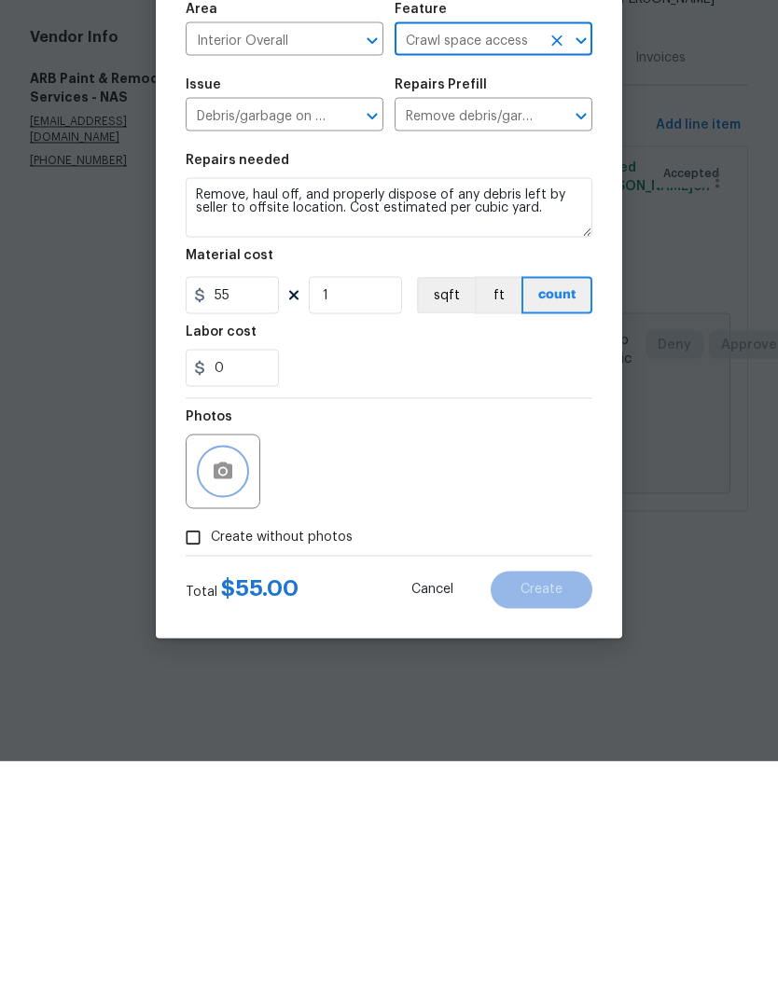
click at [237, 682] on button "button" at bounding box center [223, 704] width 45 height 45
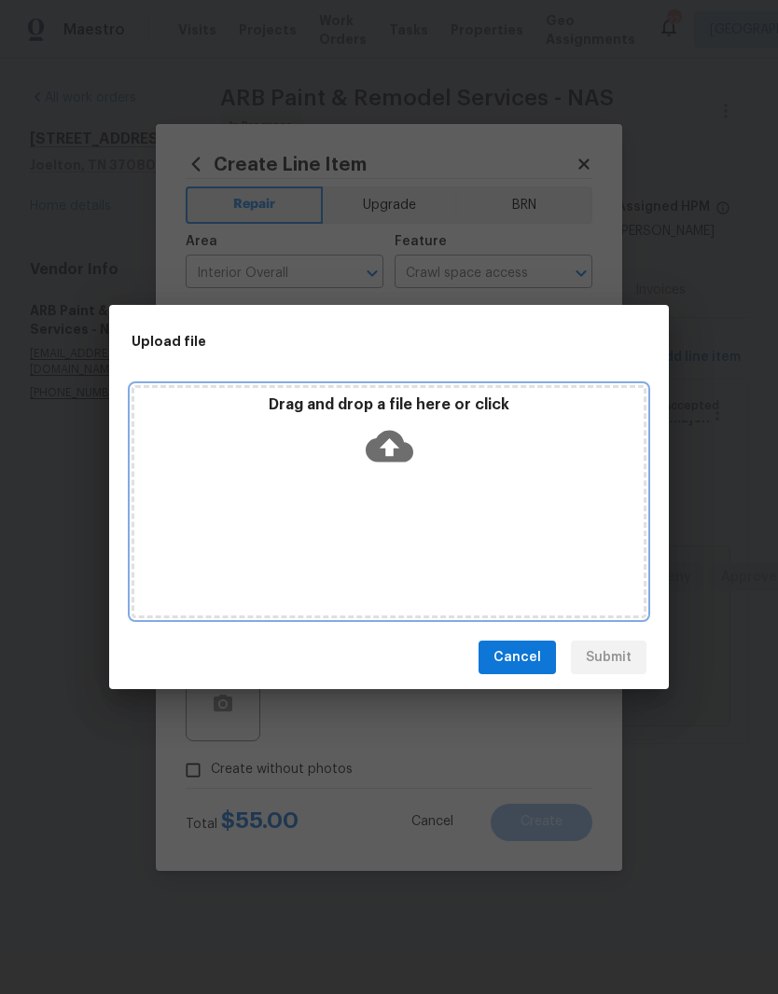
click at [490, 492] on div "Drag and drop a file here or click" at bounding box center [389, 501] width 515 height 233
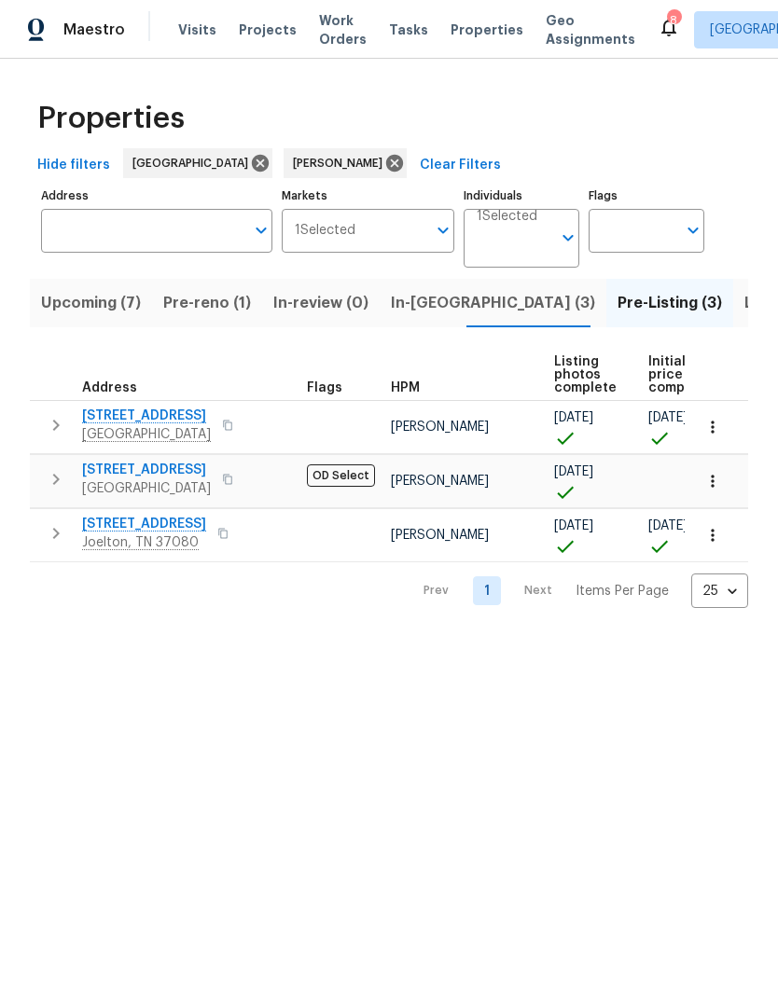
click at [167, 532] on span "[STREET_ADDRESS]" at bounding box center [144, 524] width 124 height 19
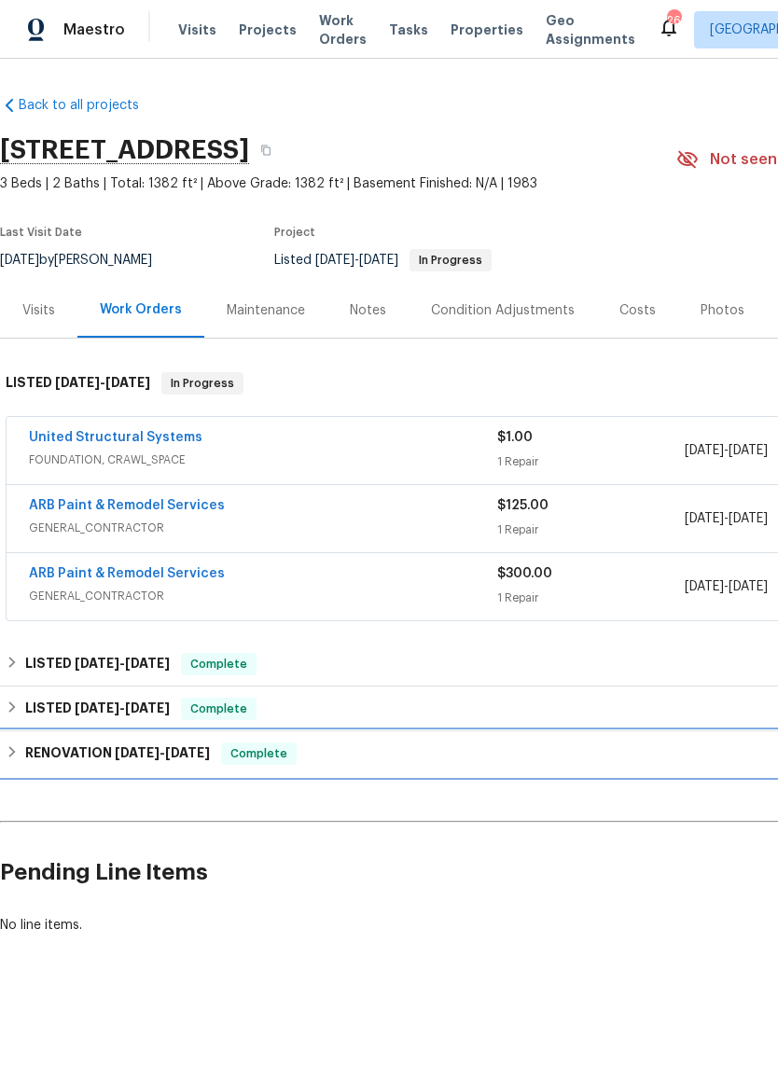
click at [103, 756] on h6 "RENOVATION [DATE] - [DATE]" at bounding box center [117, 753] width 185 height 22
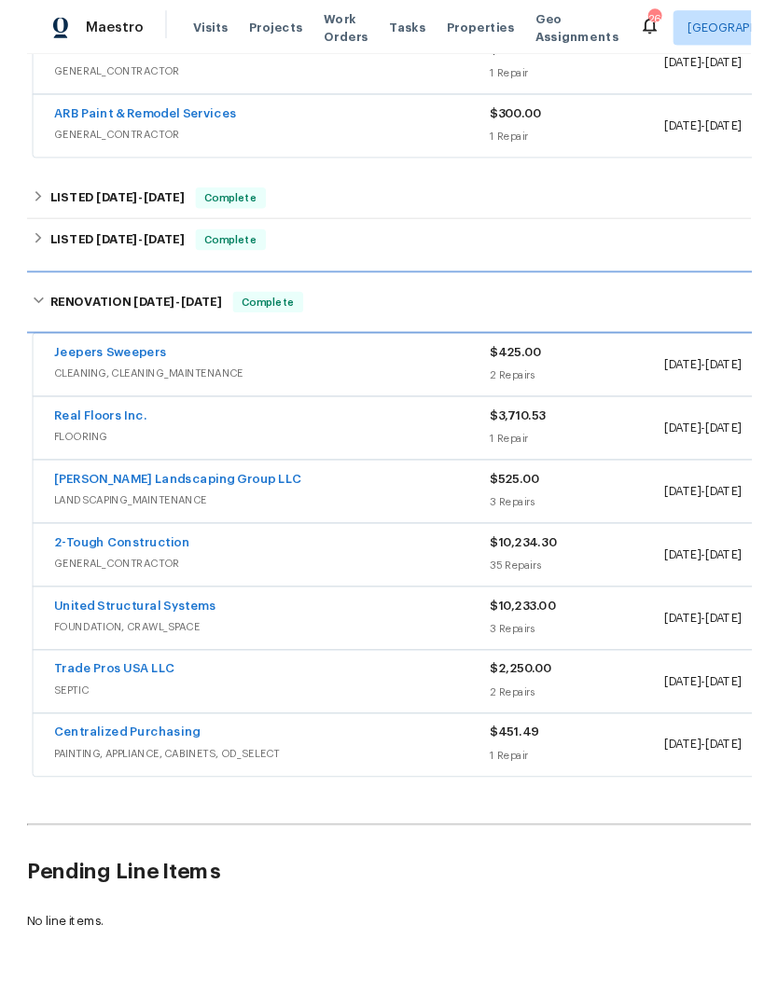
scroll to position [452, 0]
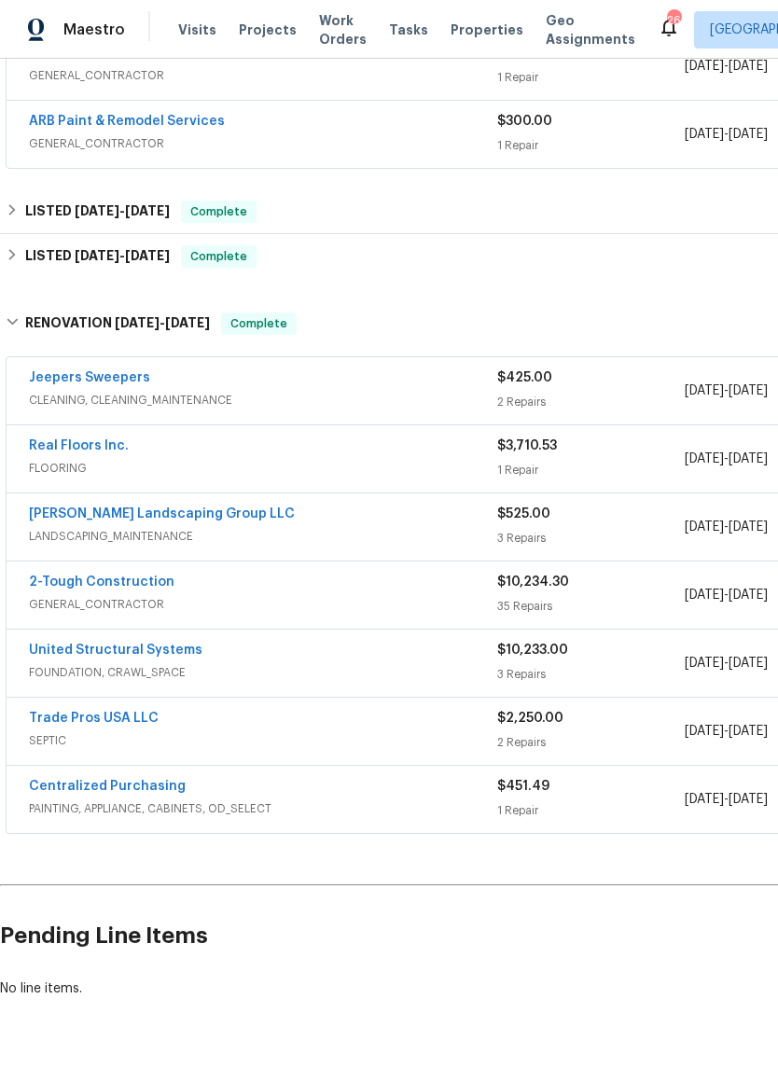
click at [146, 582] on link "2-Tough Construction" at bounding box center [101, 581] width 145 height 13
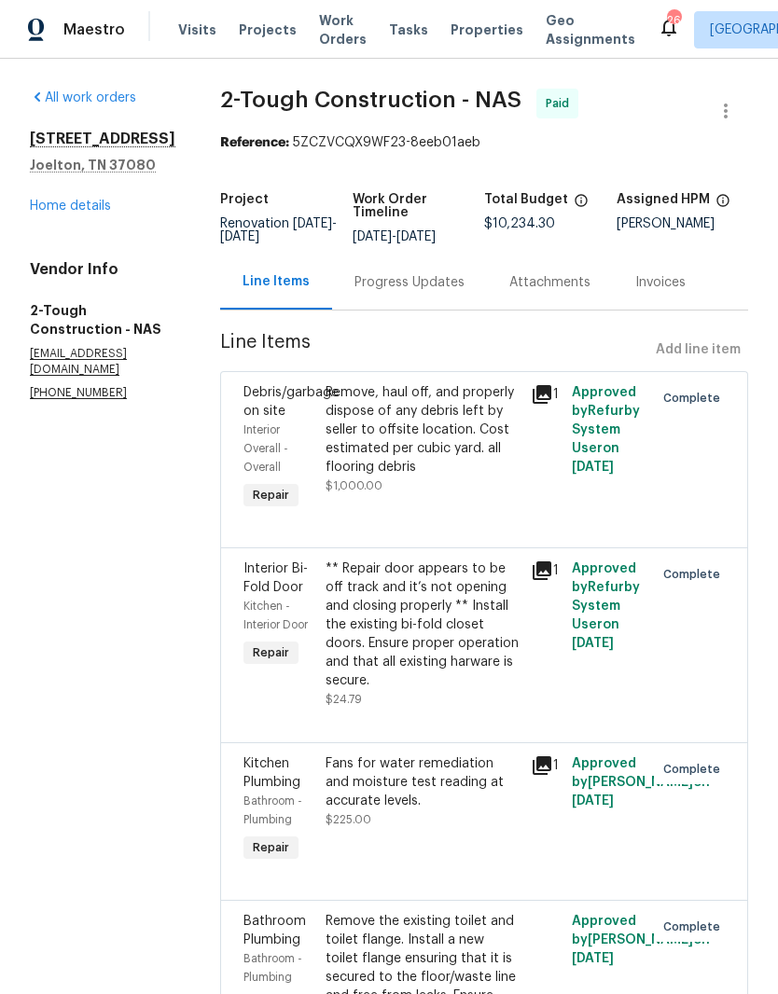
click at [477, 437] on div "Remove, haul off, and properly dispose of any debris left by seller to offsite …" at bounding box center [422, 429] width 194 height 93
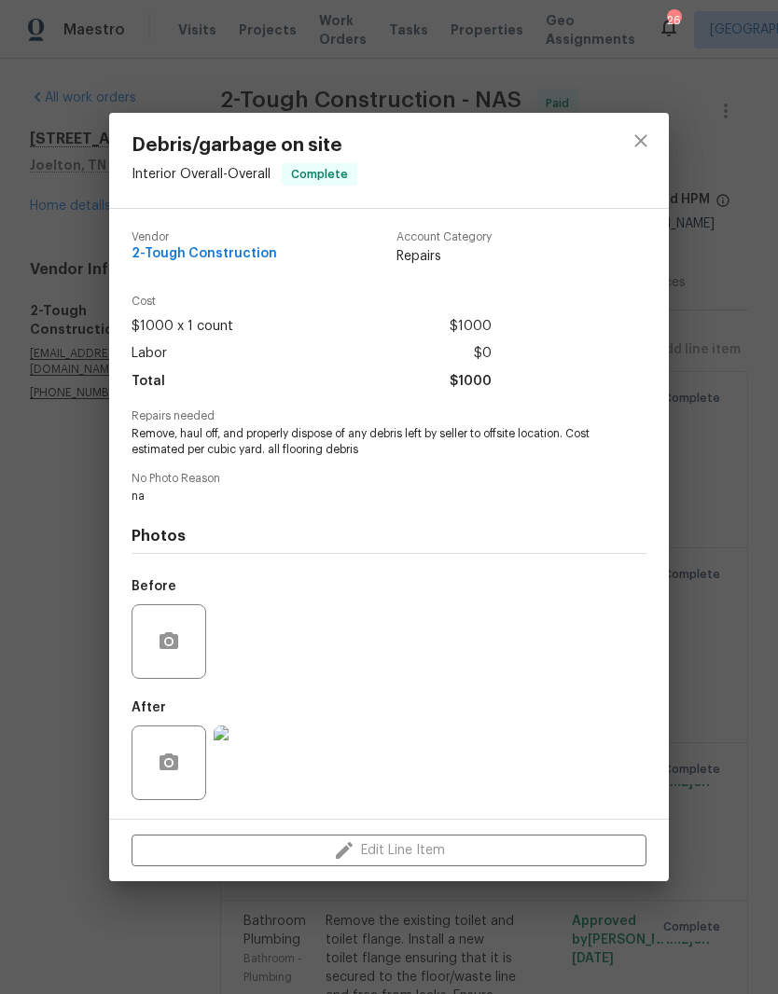
click at [261, 770] on img at bounding box center [251, 763] width 75 height 75
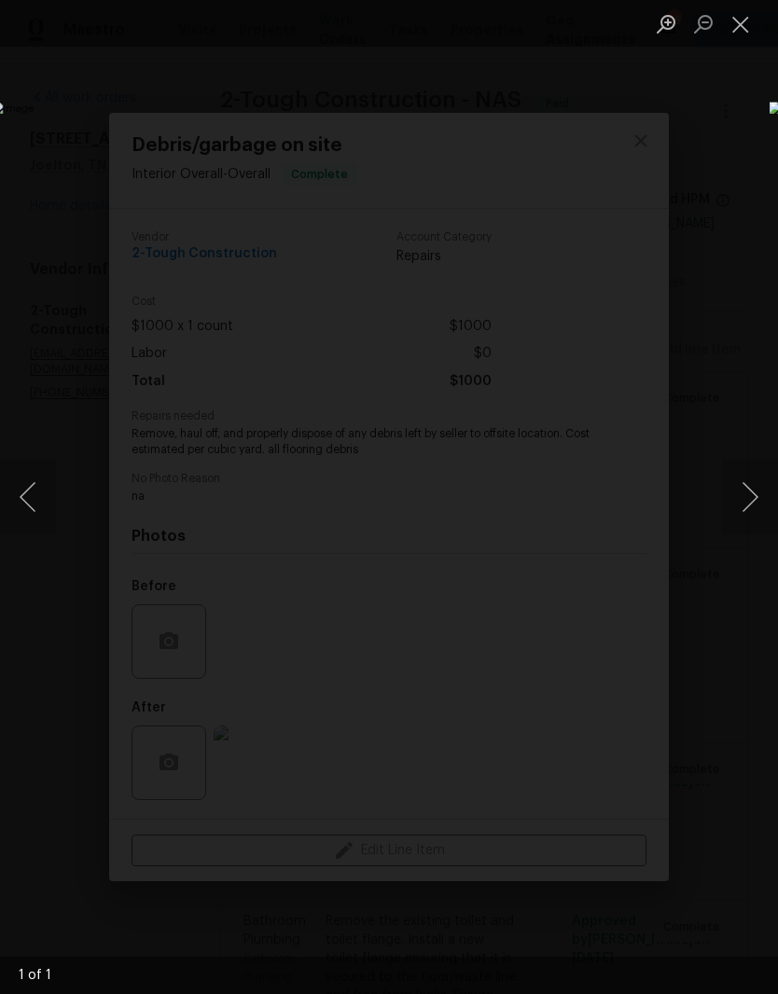
click at [740, 31] on button "Close lightbox" at bounding box center [740, 23] width 37 height 33
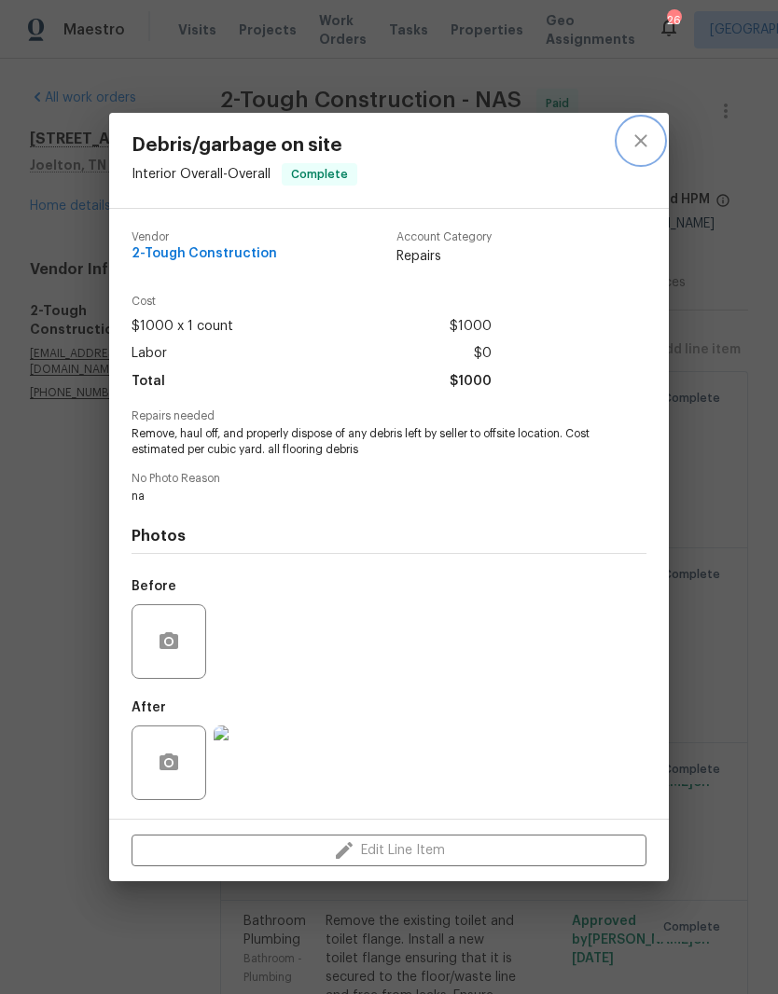
click at [648, 136] on icon "close" at bounding box center [641, 141] width 22 height 22
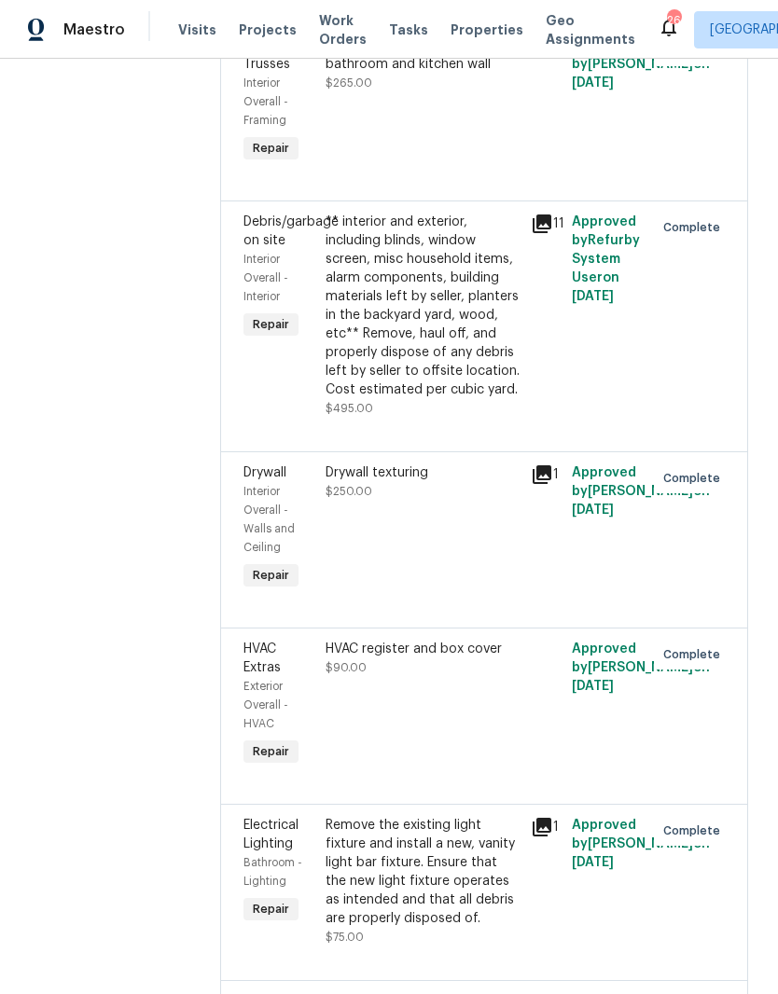
scroll to position [4373, 0]
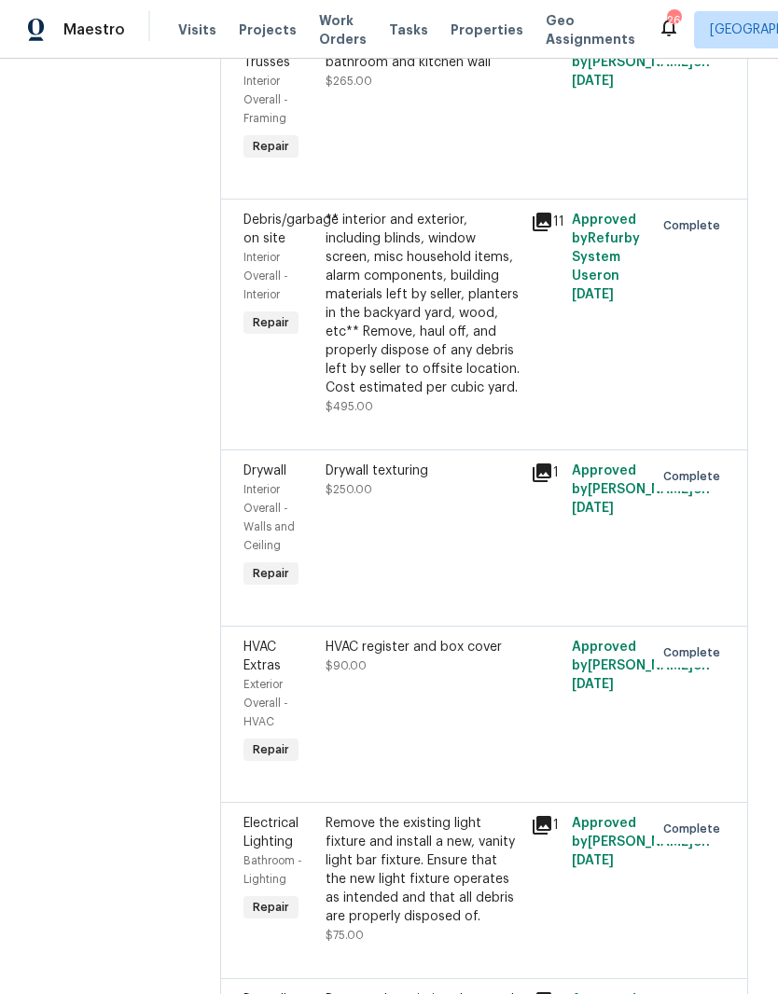
click at [455, 72] on div "Joist upgrading to support bathroom and kitchen wall" at bounding box center [422, 53] width 194 height 37
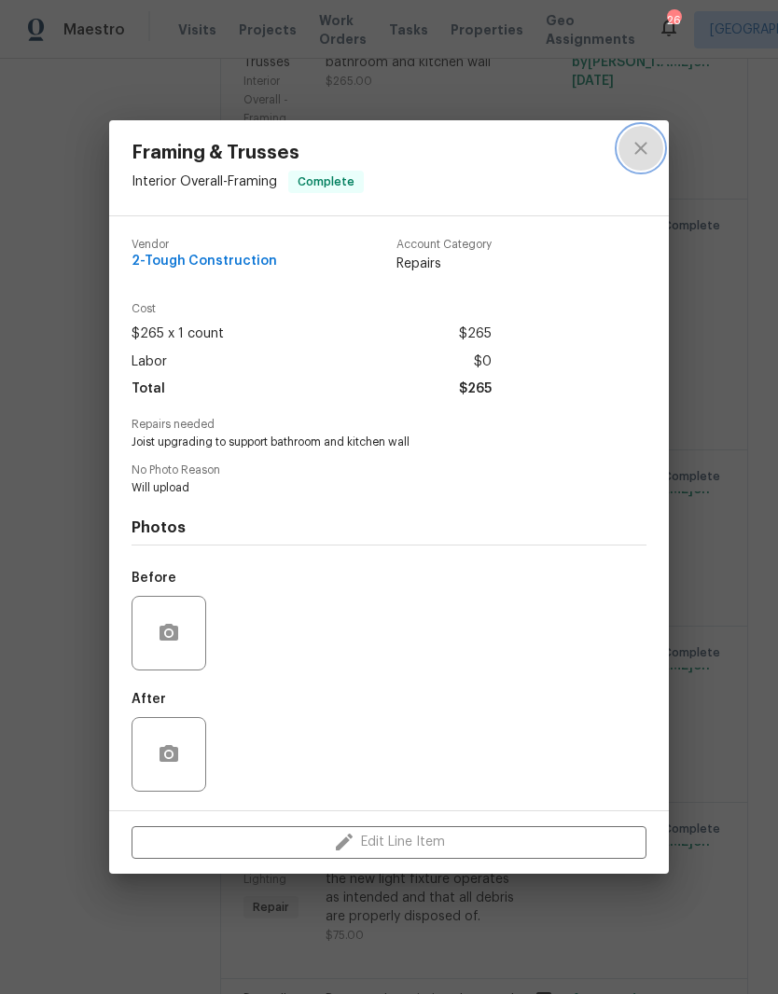
click at [651, 145] on icon "close" at bounding box center [641, 148] width 22 height 22
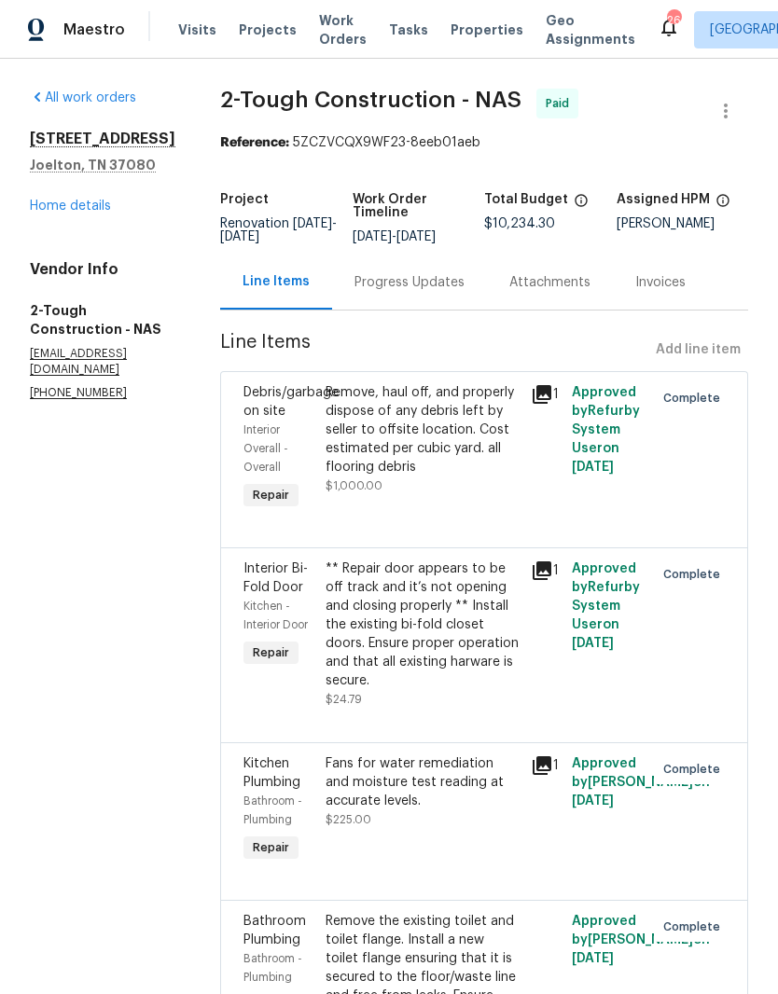
scroll to position [0, 0]
